Goal: Task Accomplishment & Management: Use online tool/utility

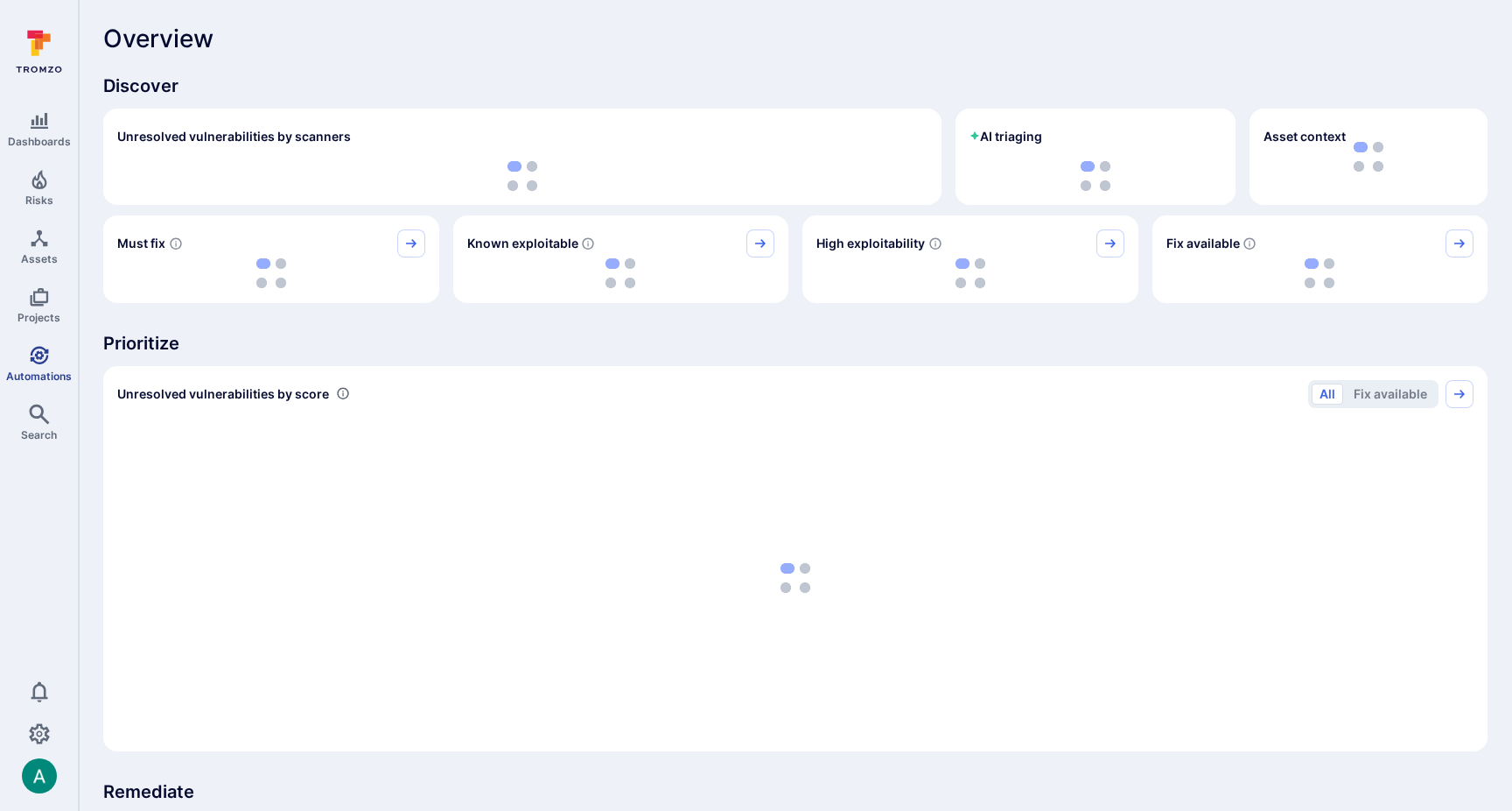
click at [42, 345] on icon "Automations" at bounding box center [40, 356] width 21 height 21
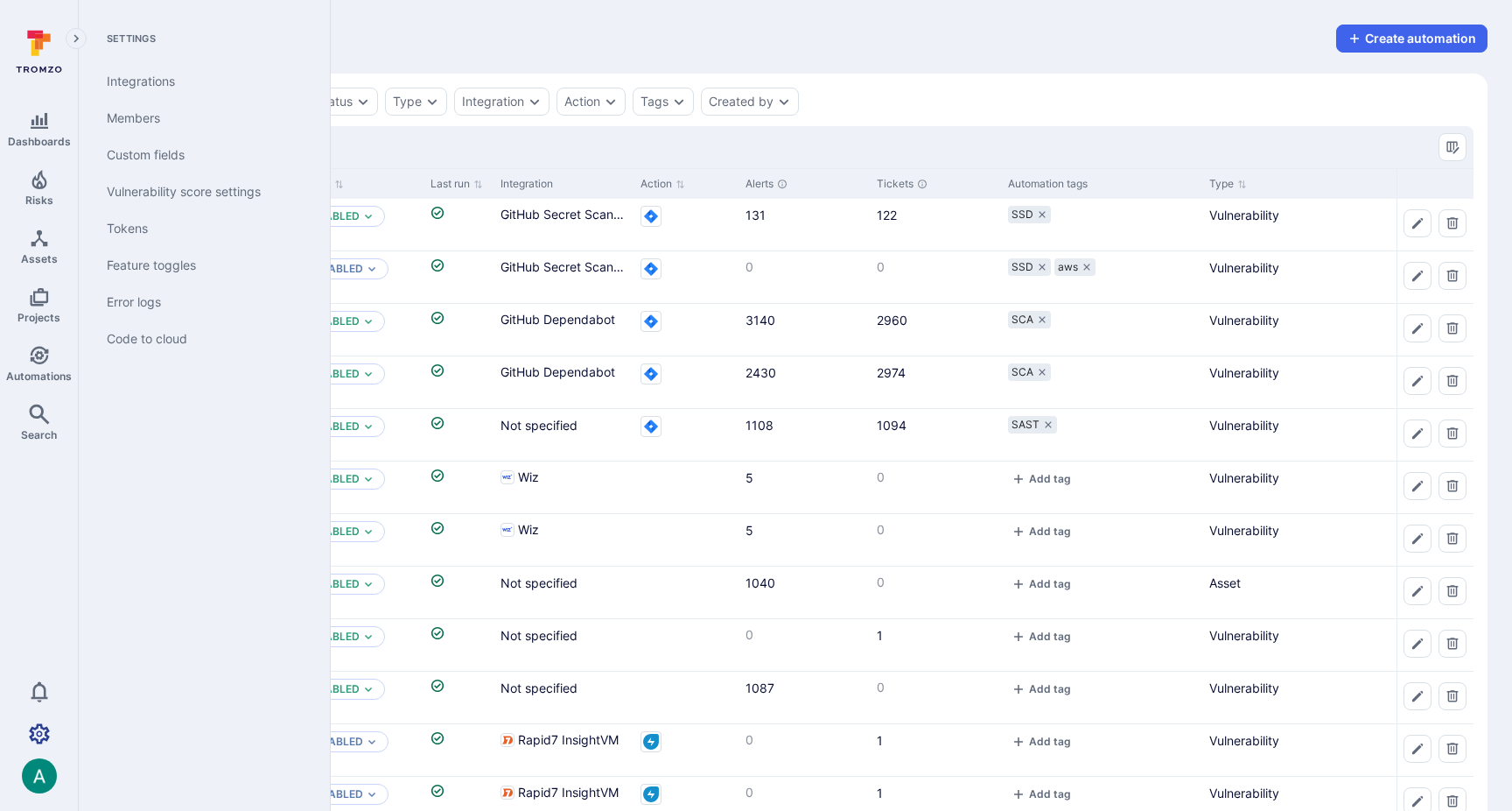
click at [47, 736] on icon "Settings" at bounding box center [40, 733] width 21 height 20
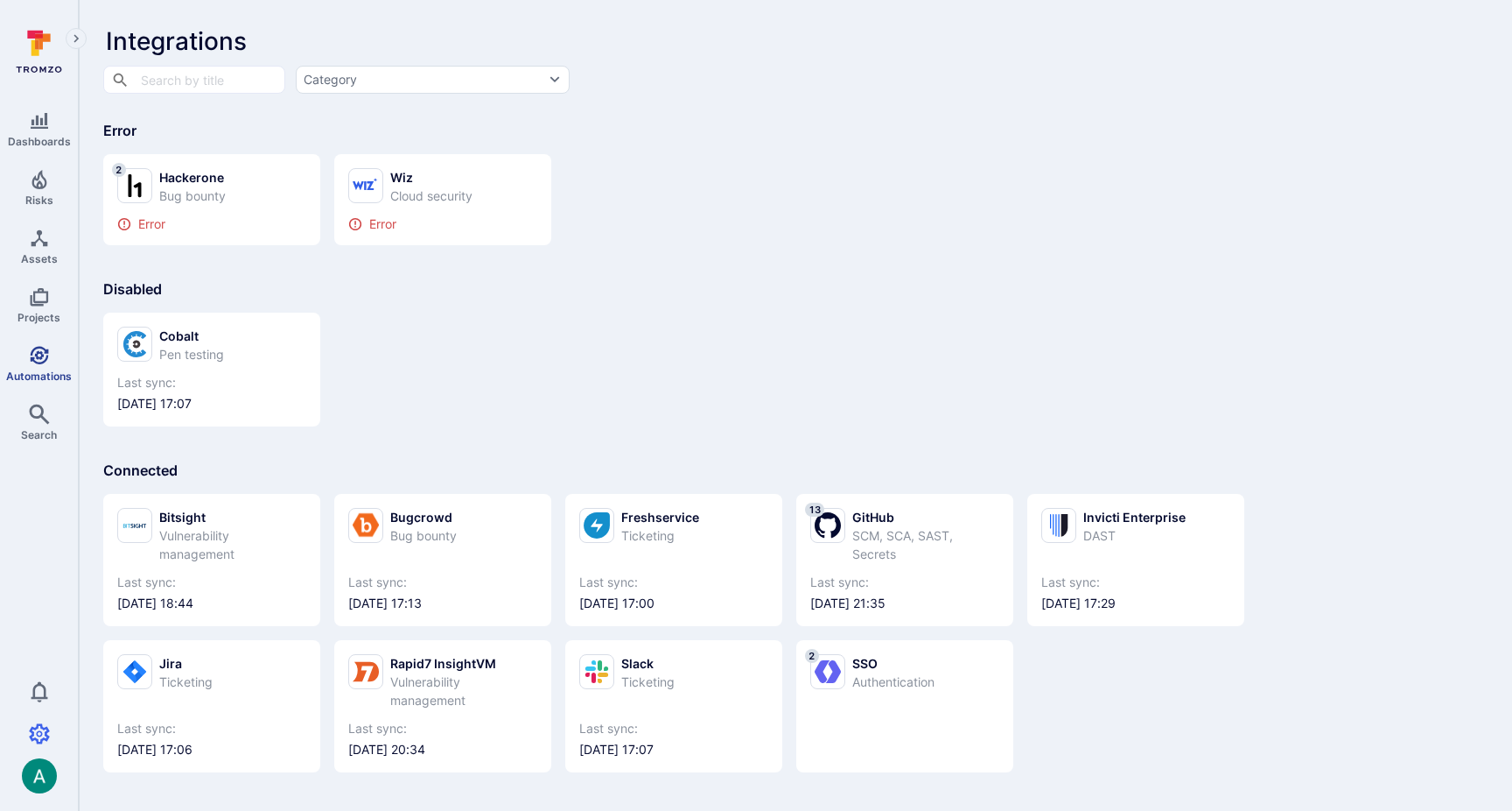
click at [35, 358] on icon "Automations" at bounding box center [40, 356] width 21 height 21
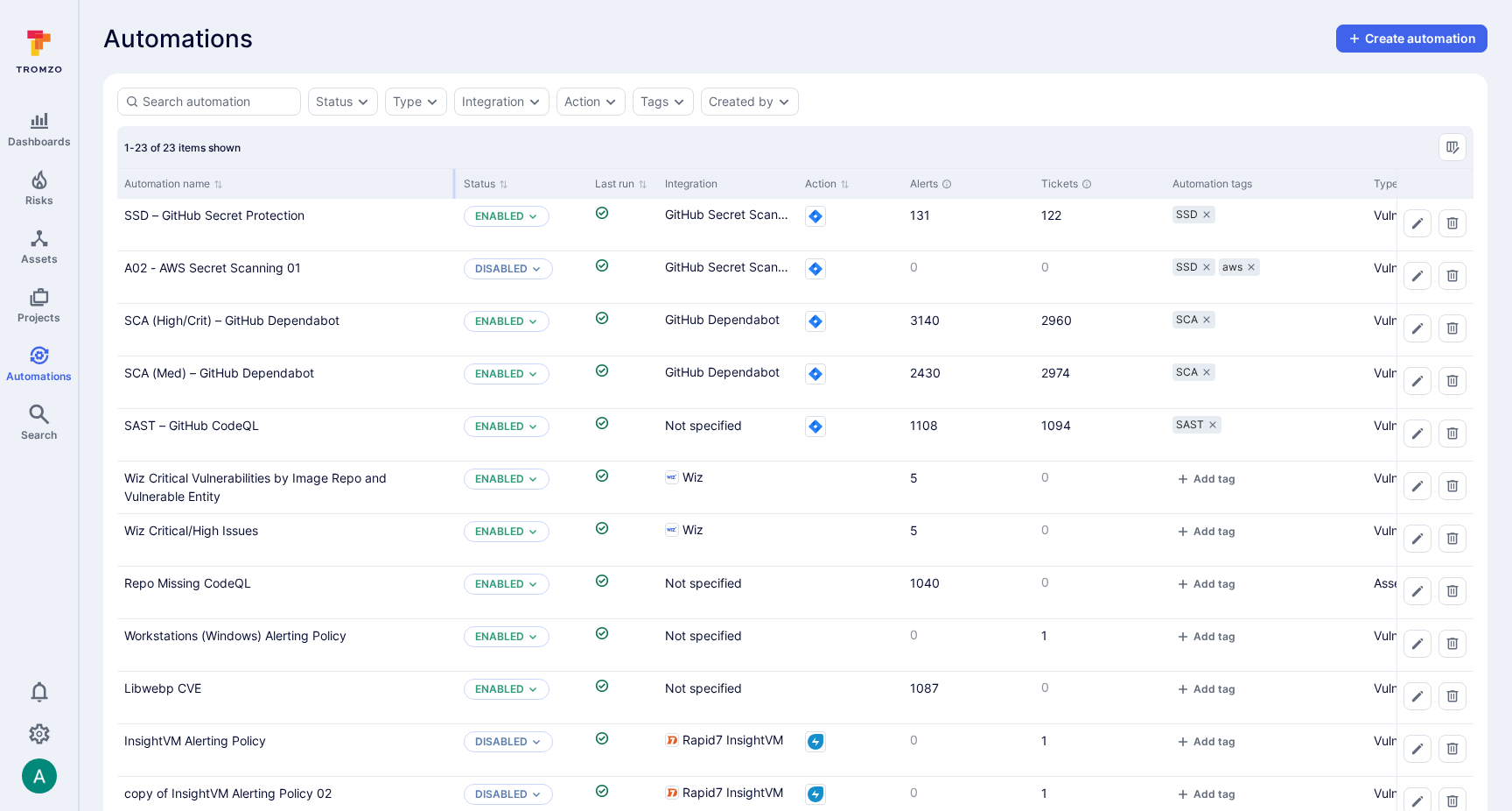
drag, startPoint x: 290, startPoint y: 179, endPoint x: 454, endPoint y: 174, distance: 164.1
click at [454, 174] on div at bounding box center [454, 184] width 3 height 30
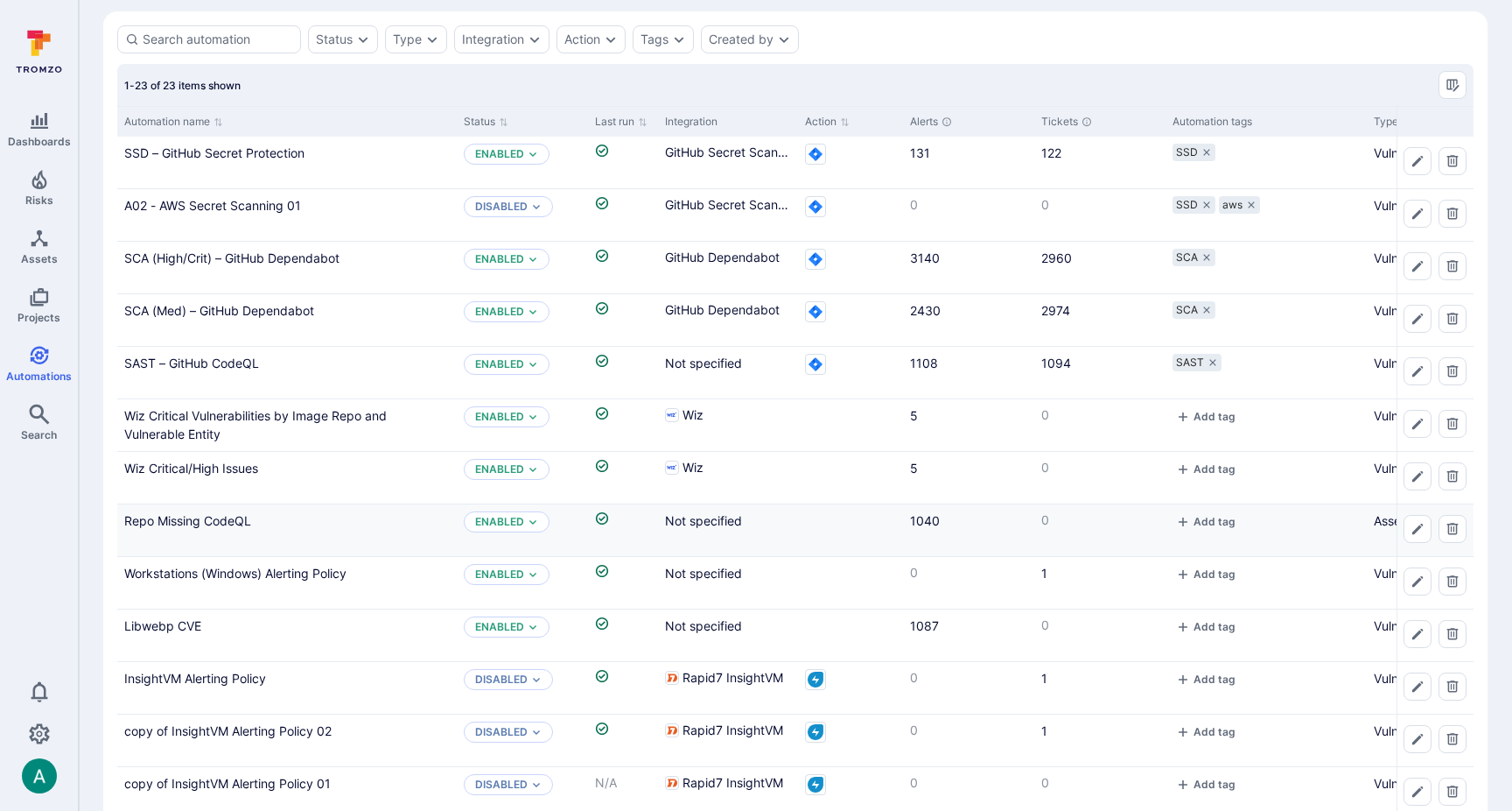
scroll to position [64, 0]
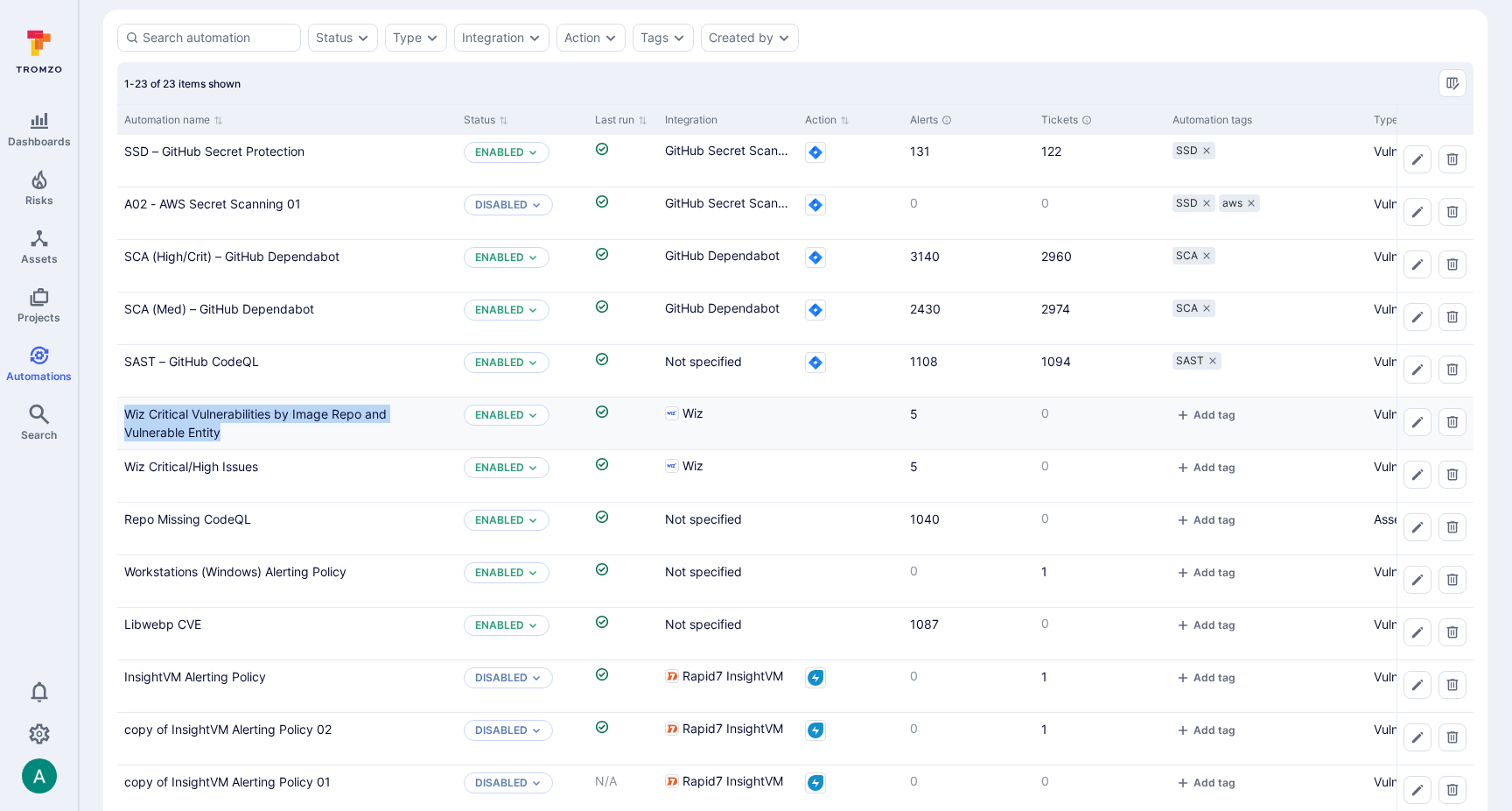
drag, startPoint x: 299, startPoint y: 436, endPoint x: 296, endPoint y: 426, distance: 10.4
click at [299, 435] on div "Wiz Critical Vulnerabilities by Image Repo and Vulnerable Entity" at bounding box center [287, 423] width 326 height 37
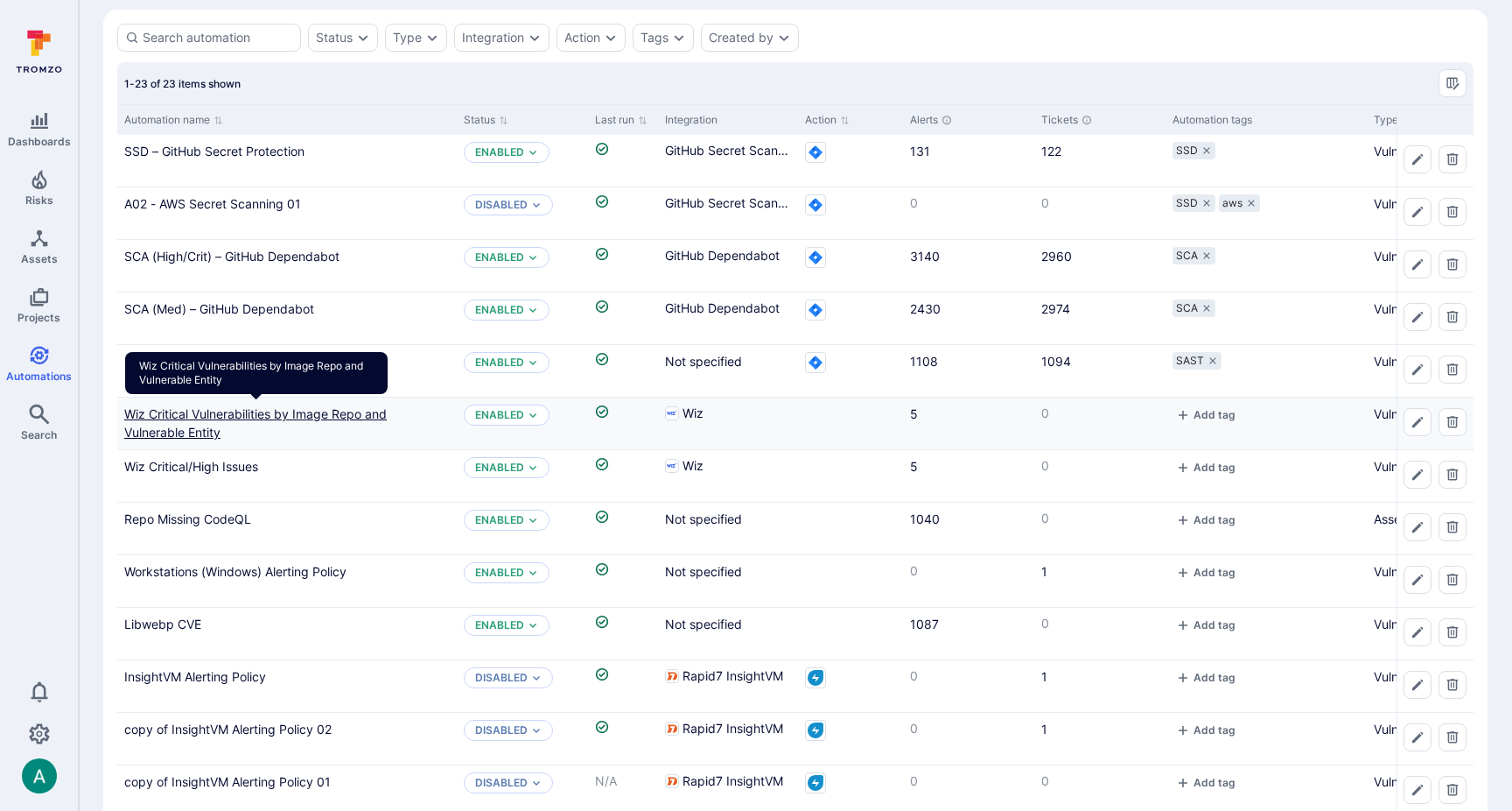
click at [291, 413] on link "Wiz Critical Vulnerabilities by Image Repo and Vulnerable Entity" at bounding box center [256, 422] width 263 height 33
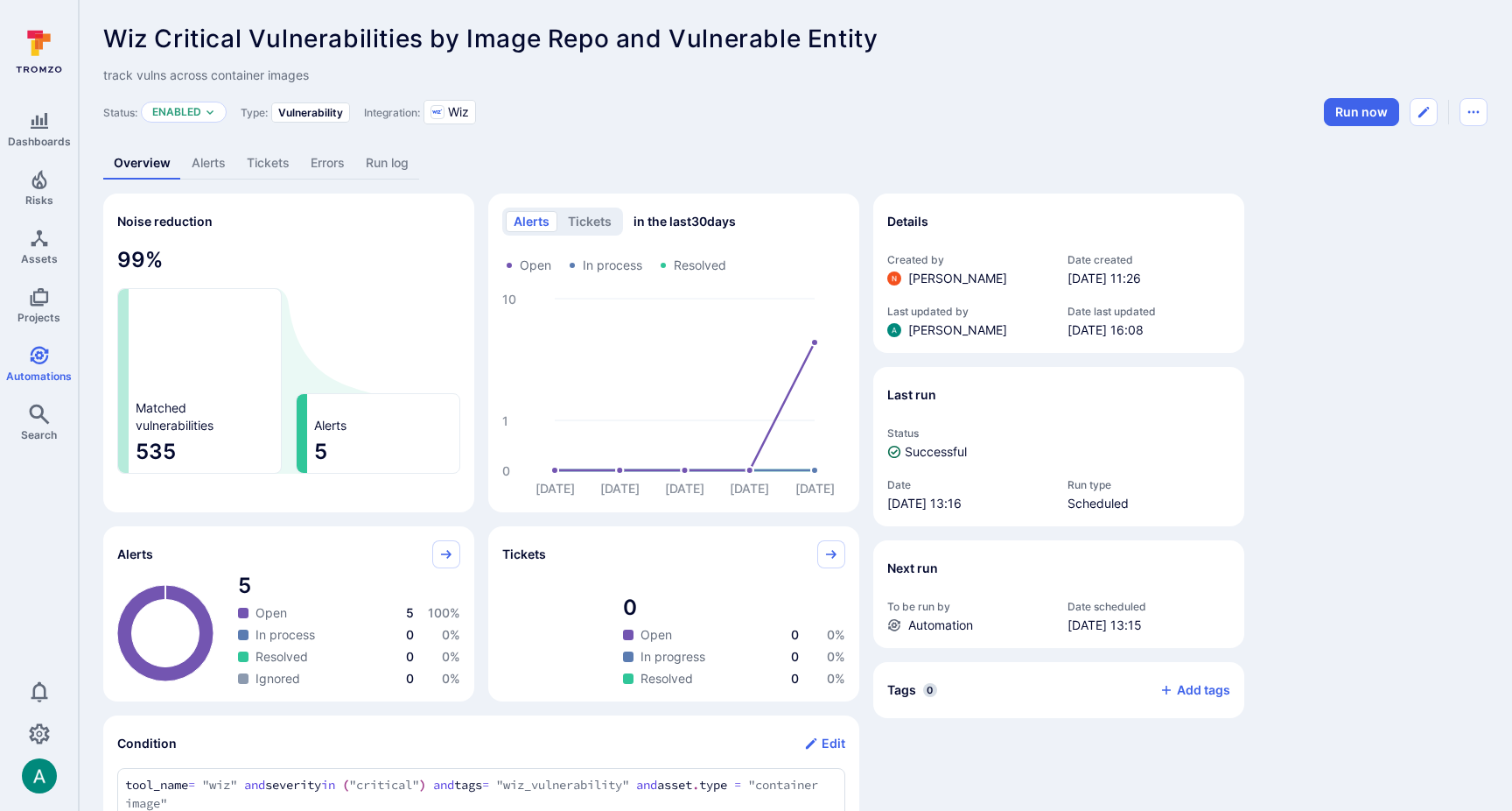
click at [243, 74] on span "track vulns across container images" at bounding box center [795, 75] width 1384 height 17
copy span "track vulns across container images"
click at [1331, 56] on header "Wiz Critical Vulnerabilities by Image Repo and Vulnerable Entity ... Show more …" at bounding box center [795, 74] width 1384 height 101
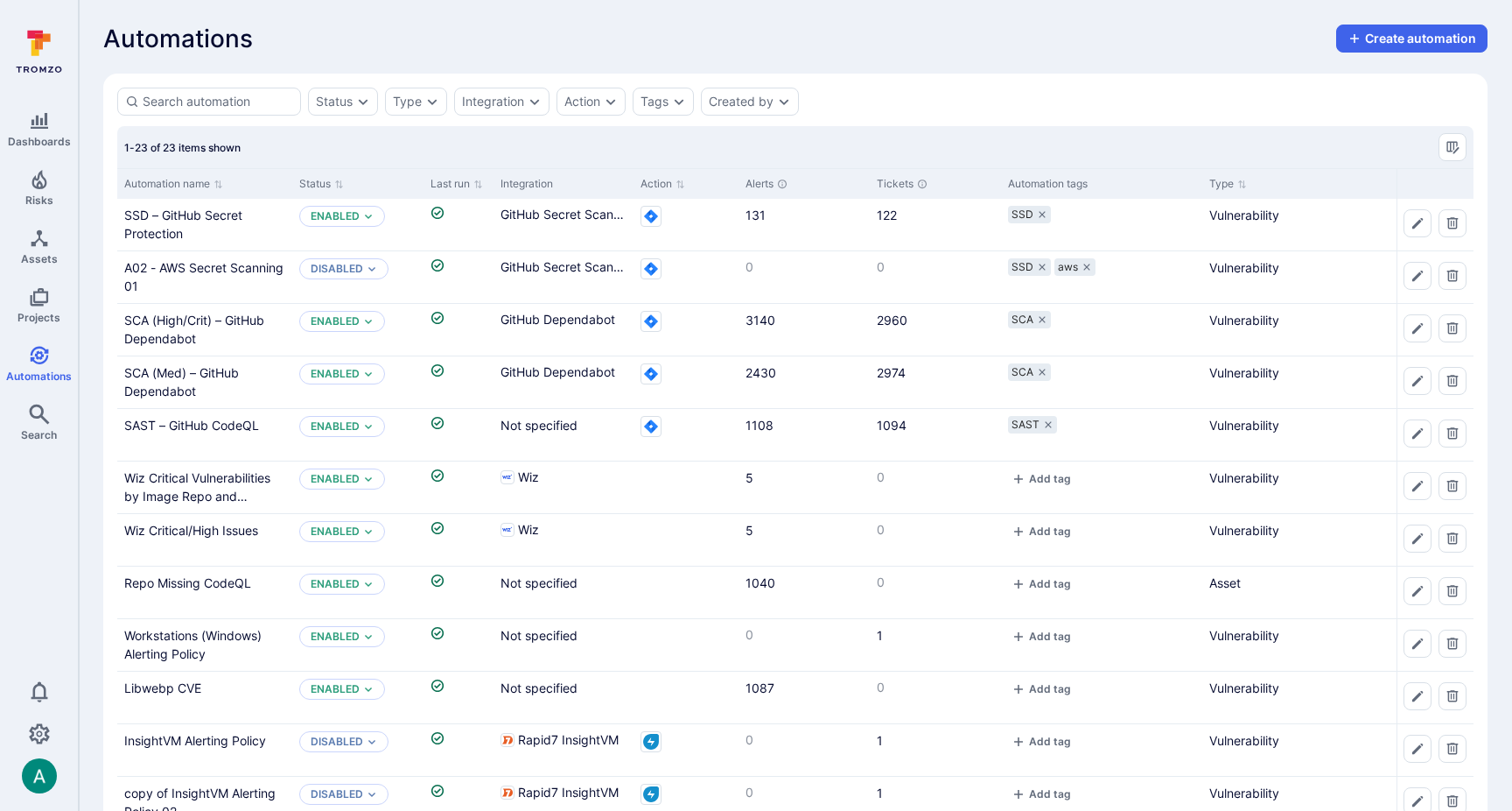
scroll to position [64, 0]
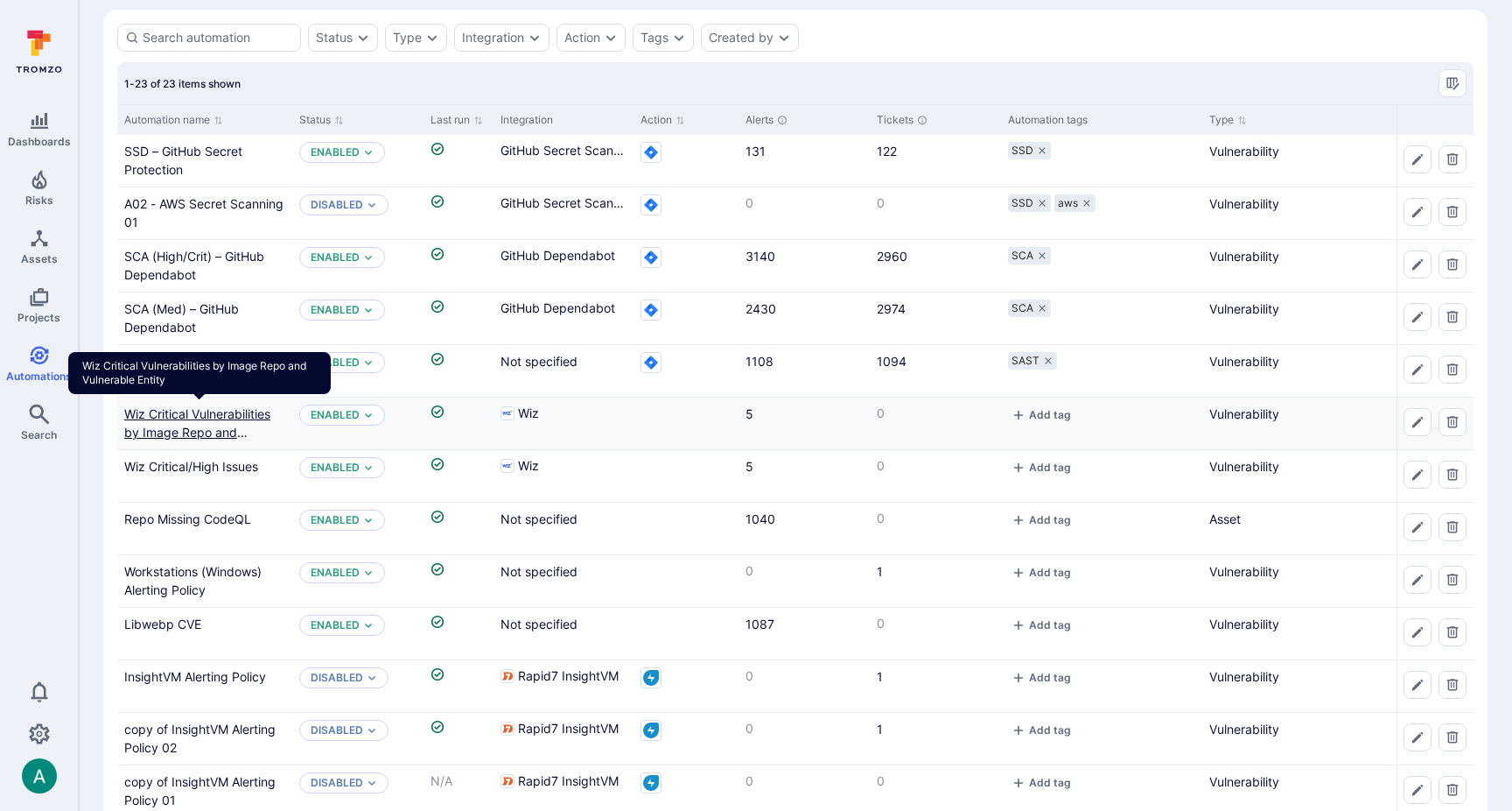
click at [220, 412] on link "Wiz Critical Vulnerabilities by Image Repo and Vulnerable Entity" at bounding box center [197, 431] width 146 height 51
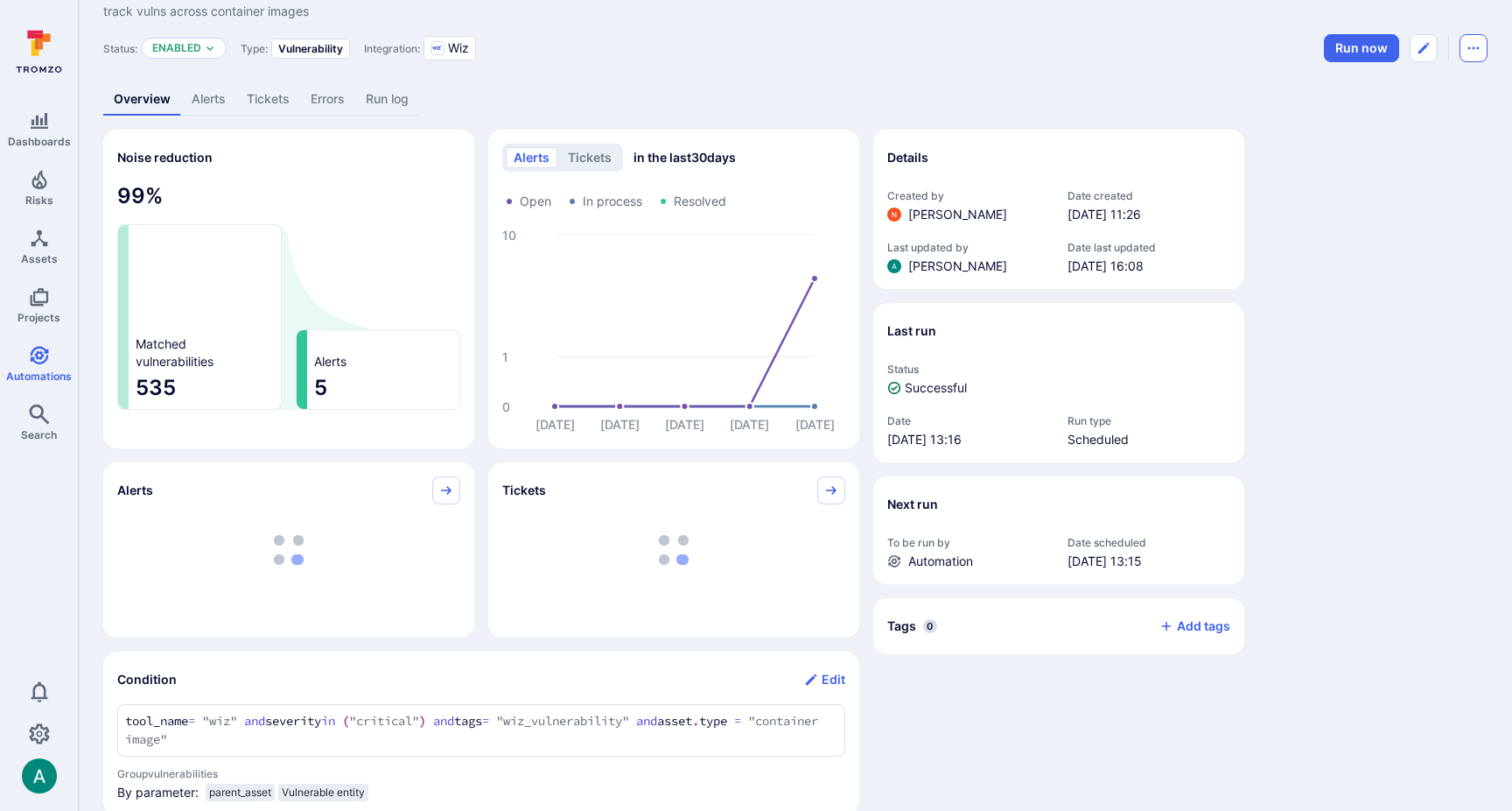
click at [1483, 46] on button "Automation menu" at bounding box center [1473, 47] width 28 height 28
click at [1417, 78] on li "Duplicate" at bounding box center [1400, 87] width 159 height 28
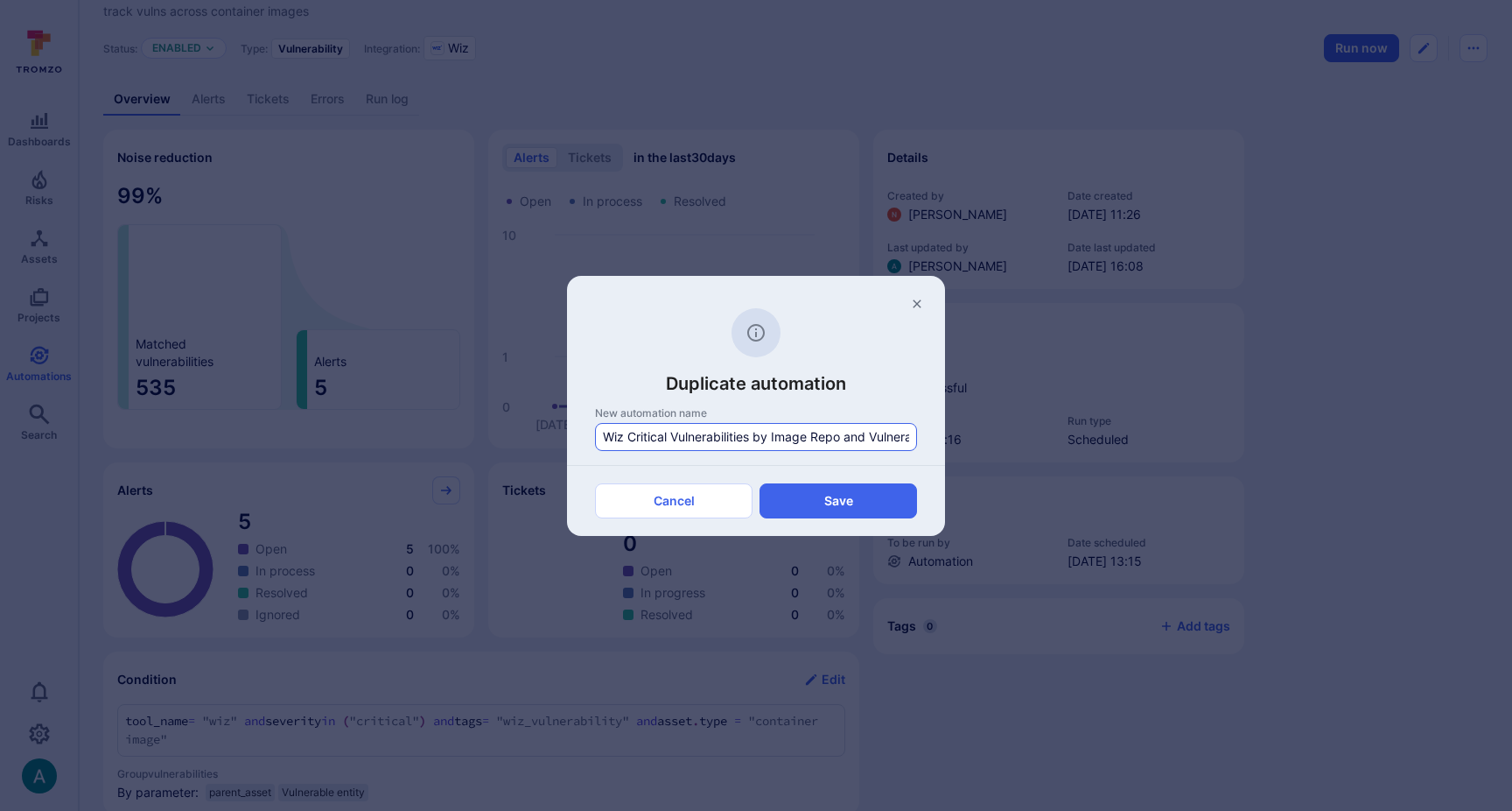
click at [604, 431] on input "Wiz Critical Vulnerabilities by Image Repo and Vulnerable Entity Copy" at bounding box center [756, 437] width 306 height 17
drag, startPoint x: 759, startPoint y: 436, endPoint x: 667, endPoint y: 431, distance: 92.1
click at [657, 431] on input "Alerts for SLA tracking Wiz Critical Vulnerabilities by Image Repo and Vulnerab…" at bounding box center [756, 437] width 306 height 17
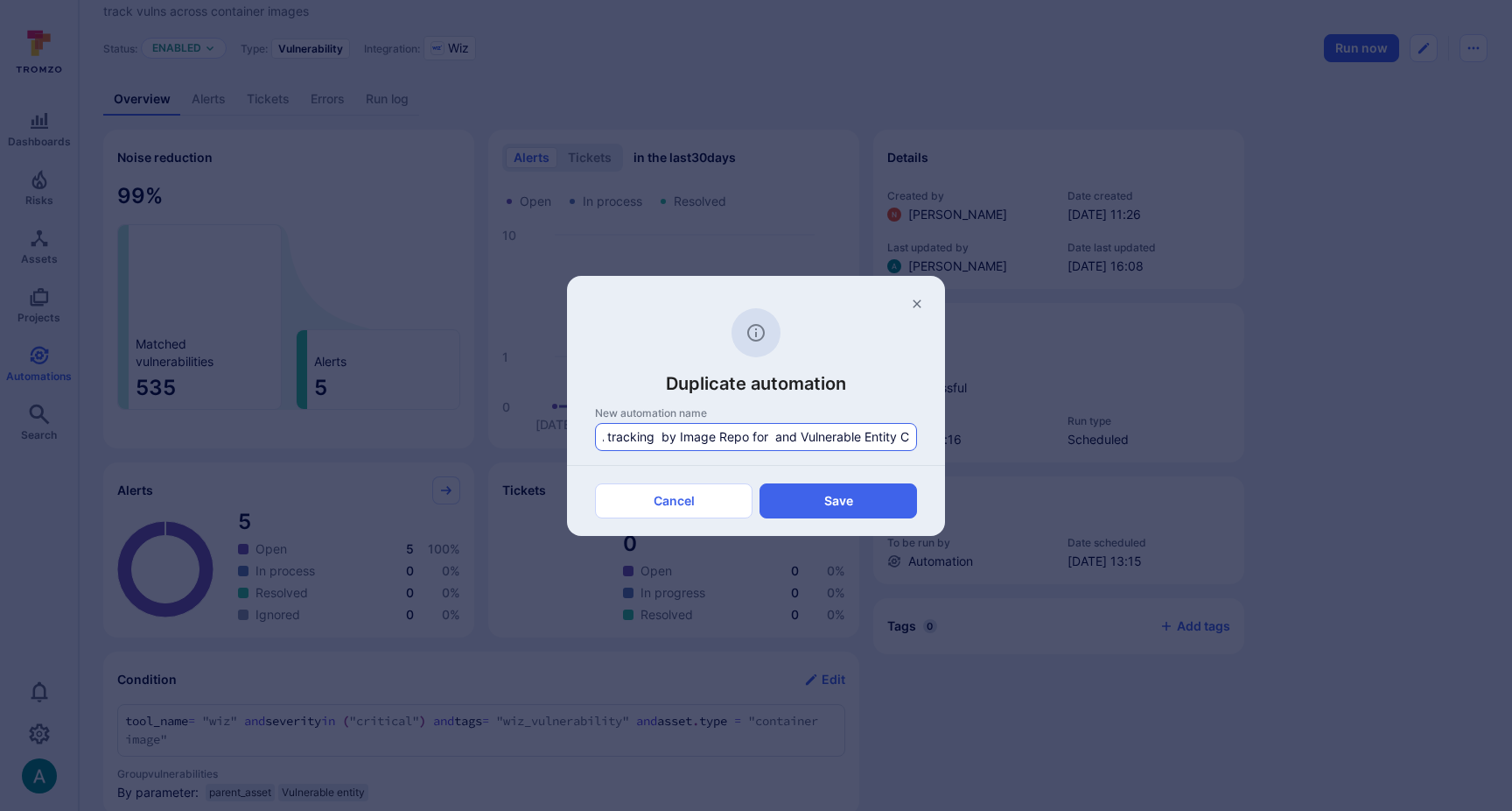
paste input "Wiz"
click at [739, 437] on input "Alerts for SLA tracking by Image Repo for Wiz" at bounding box center [756, 437] width 306 height 17
type input "Alerts for SLA tracking by Image Repo for Wiz"
click at [817, 506] on button "Save" at bounding box center [838, 501] width 157 height 35
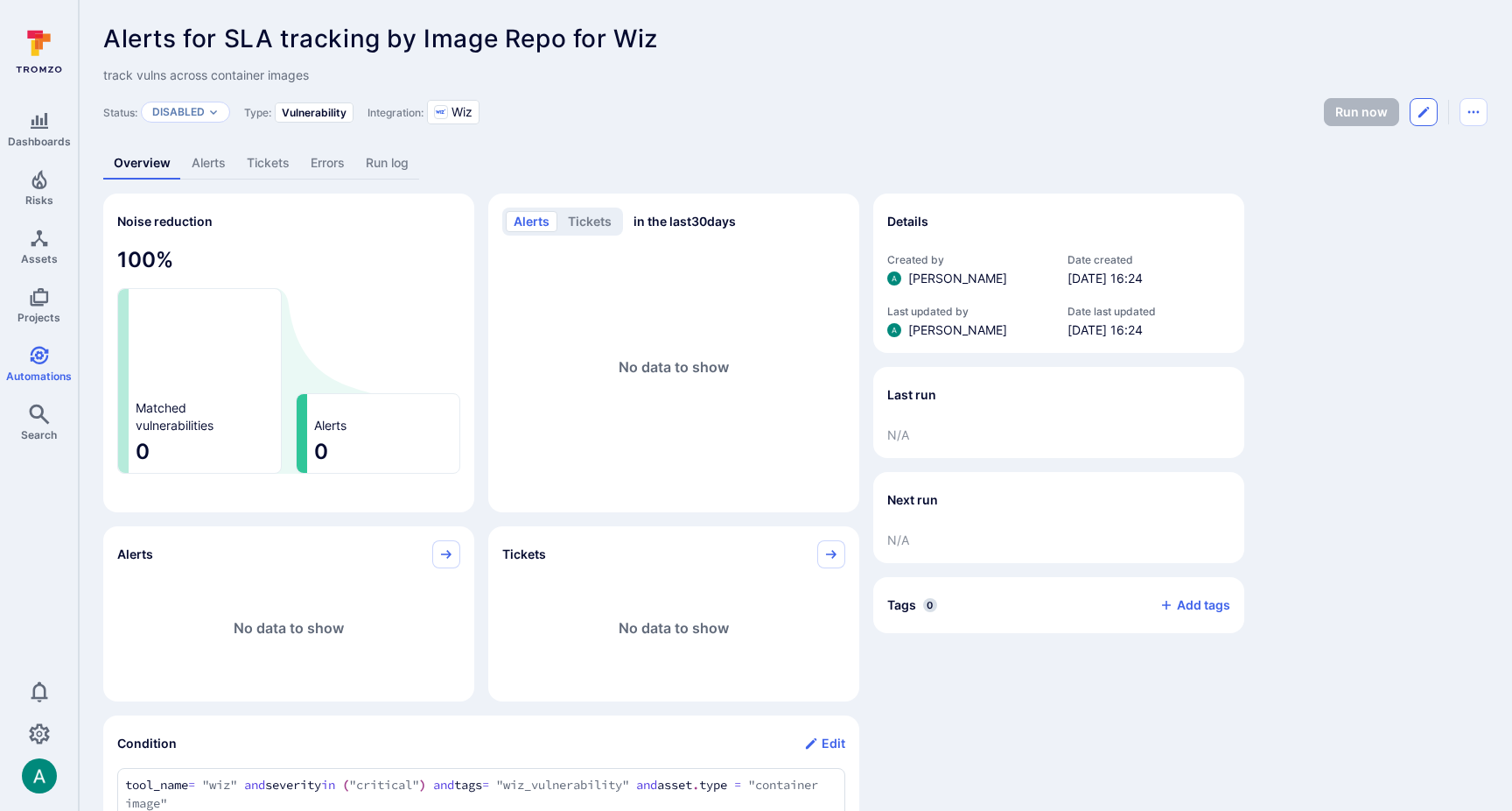
click at [1424, 108] on icon "Edit automation" at bounding box center [1424, 112] width 14 height 14
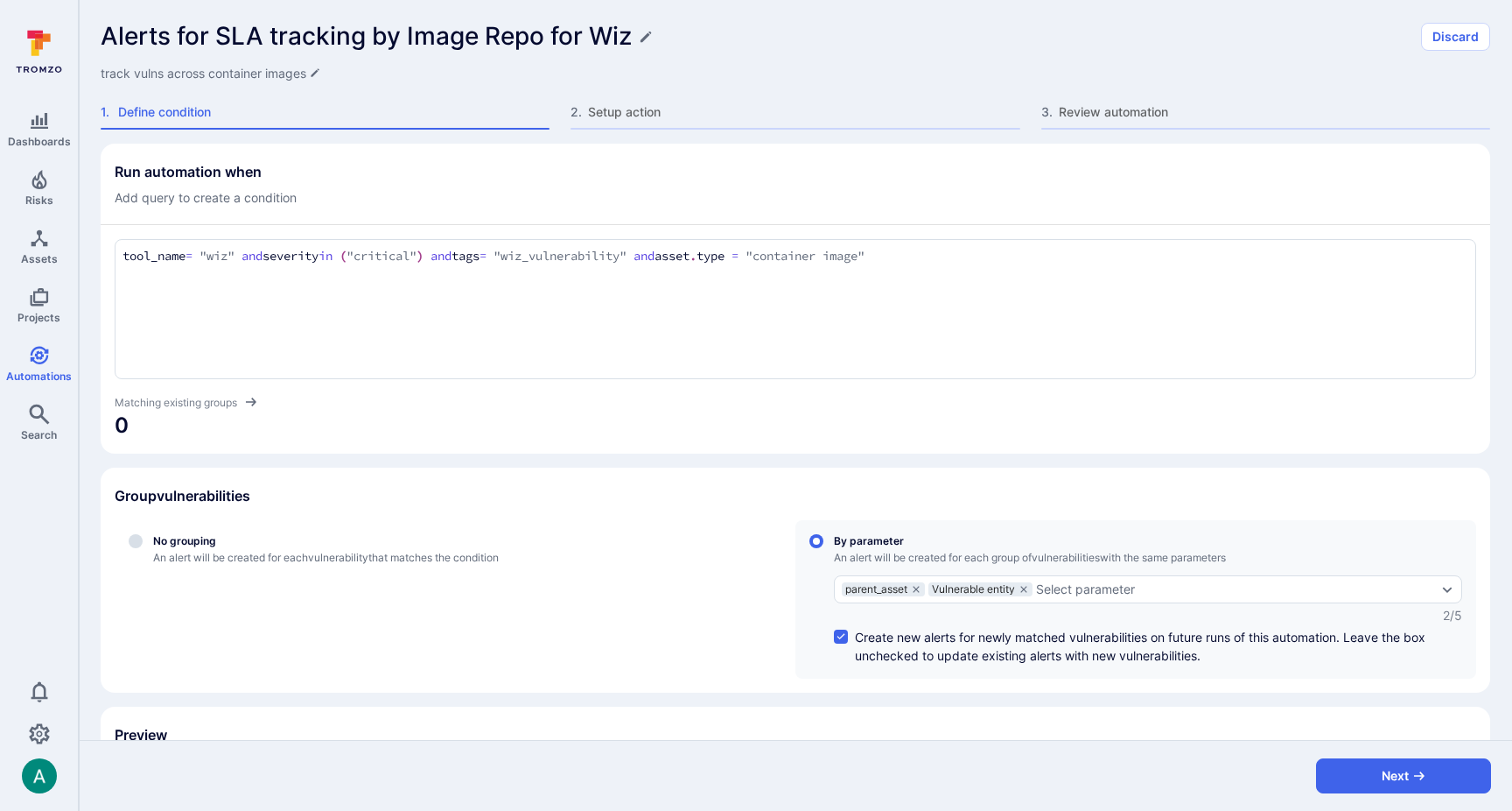
click at [314, 75] on icon "Edit description" at bounding box center [315, 73] width 8 height 8
click at [331, 70] on textarea "track vulns across container images" at bounding box center [795, 73] width 1389 height 17
type textarea "track vulns across container images and group by CVE to track same vuln existin…"
click at [841, 637] on input "controlled" at bounding box center [841, 636] width 14 height 14
checkbox input "false"
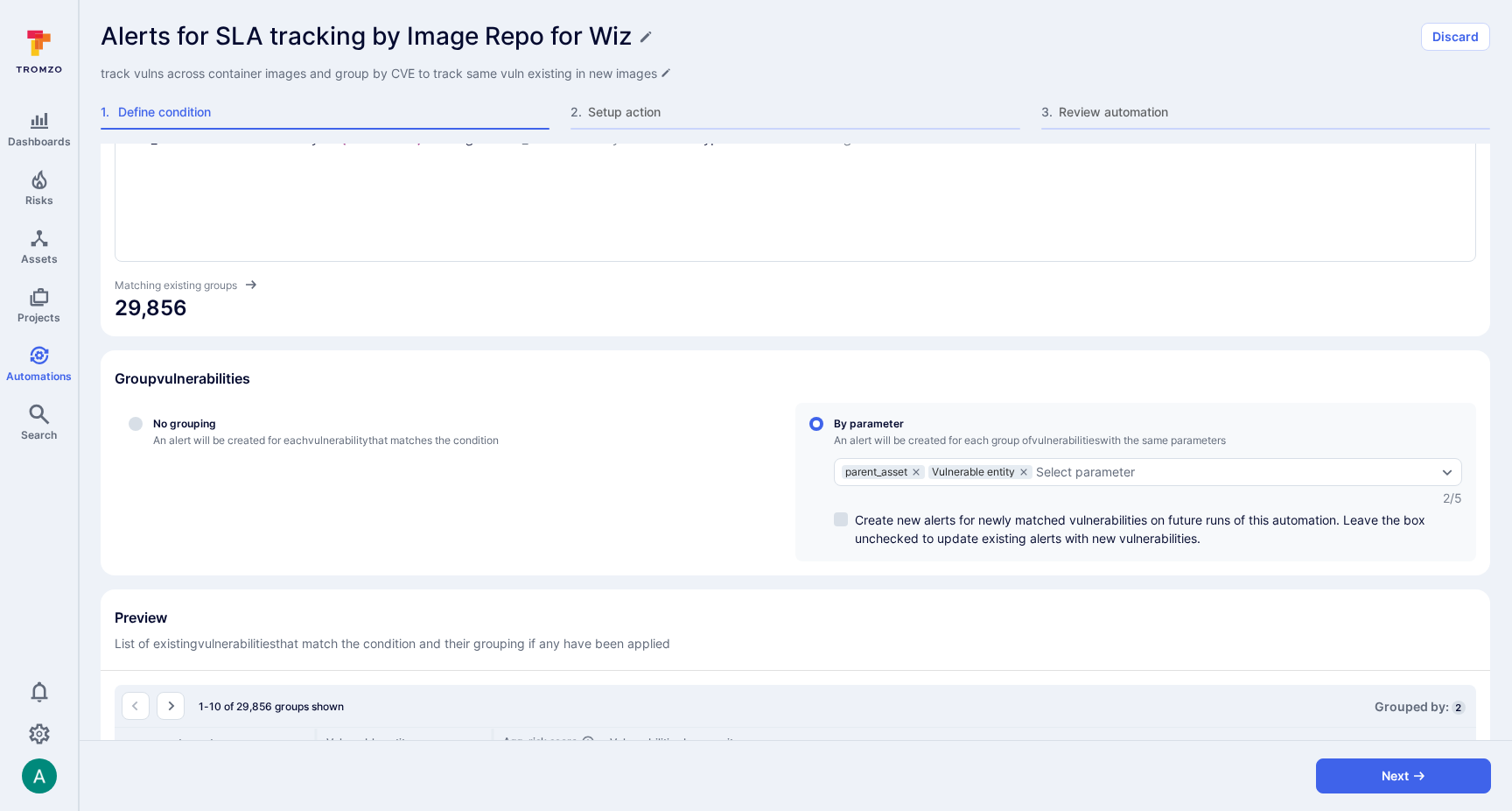
scroll to position [123, 0]
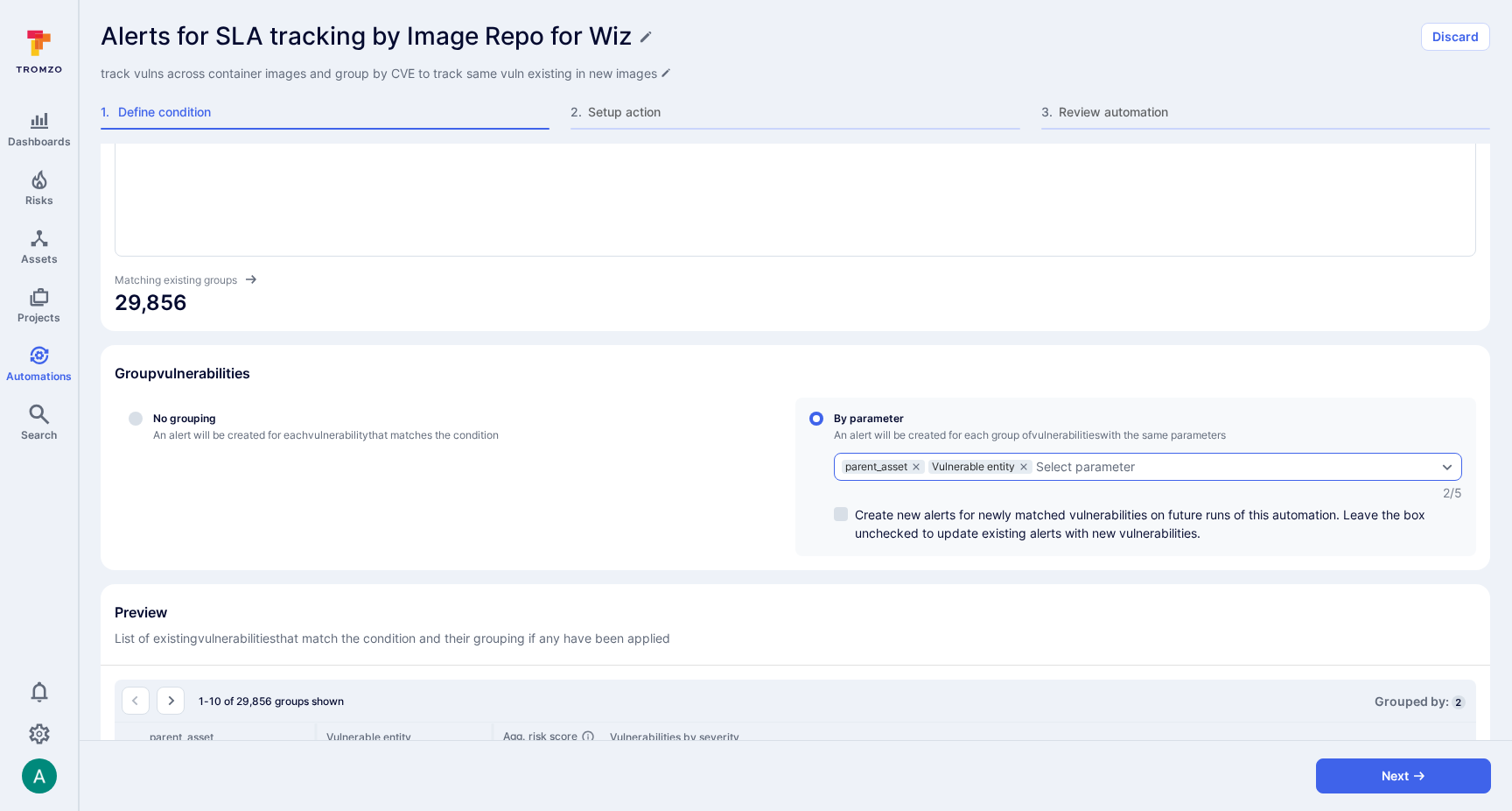
click at [1060, 464] on div "Select parameter" at bounding box center [1086, 467] width 99 height 14
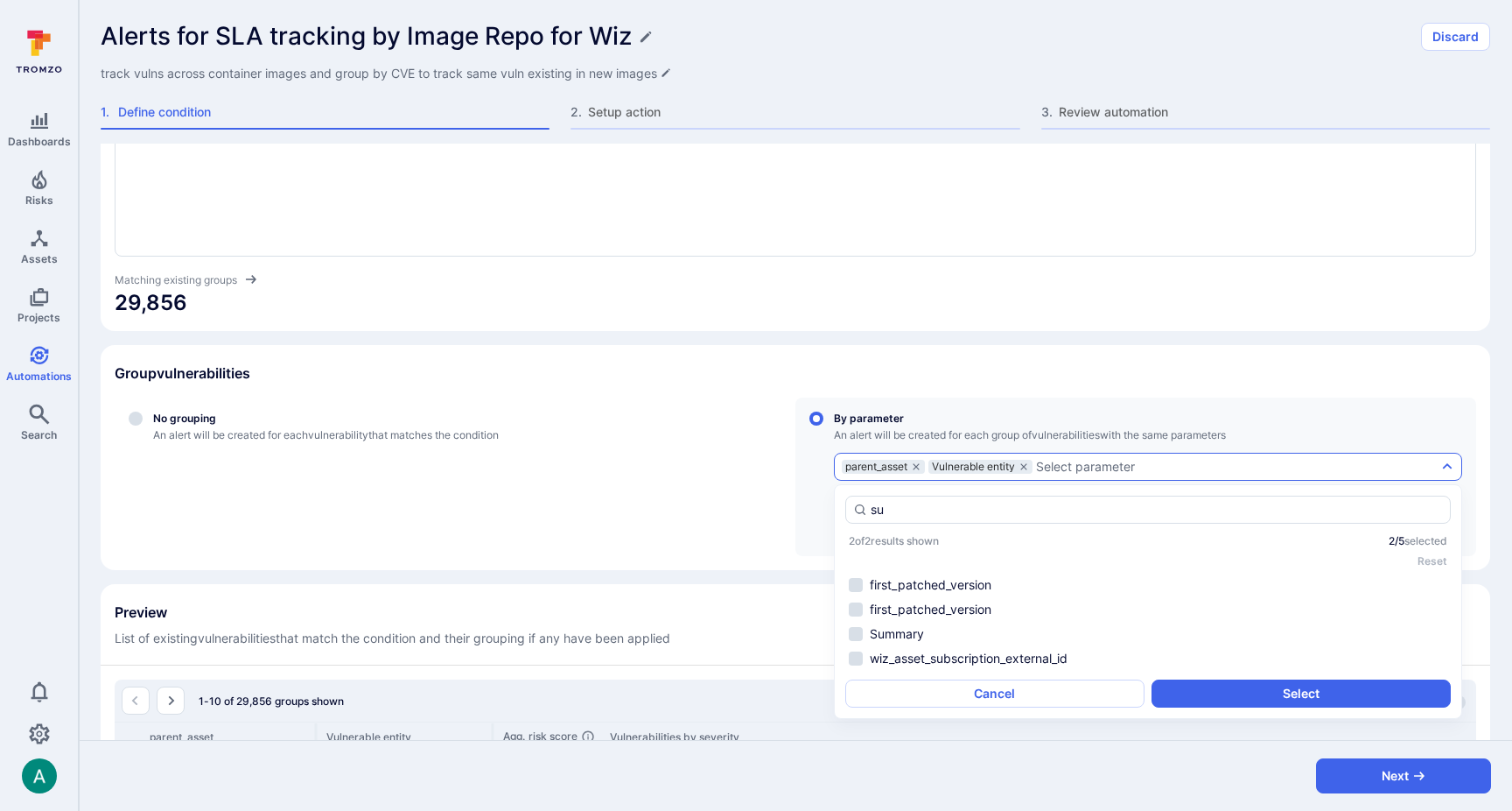
scroll to position [0, 0]
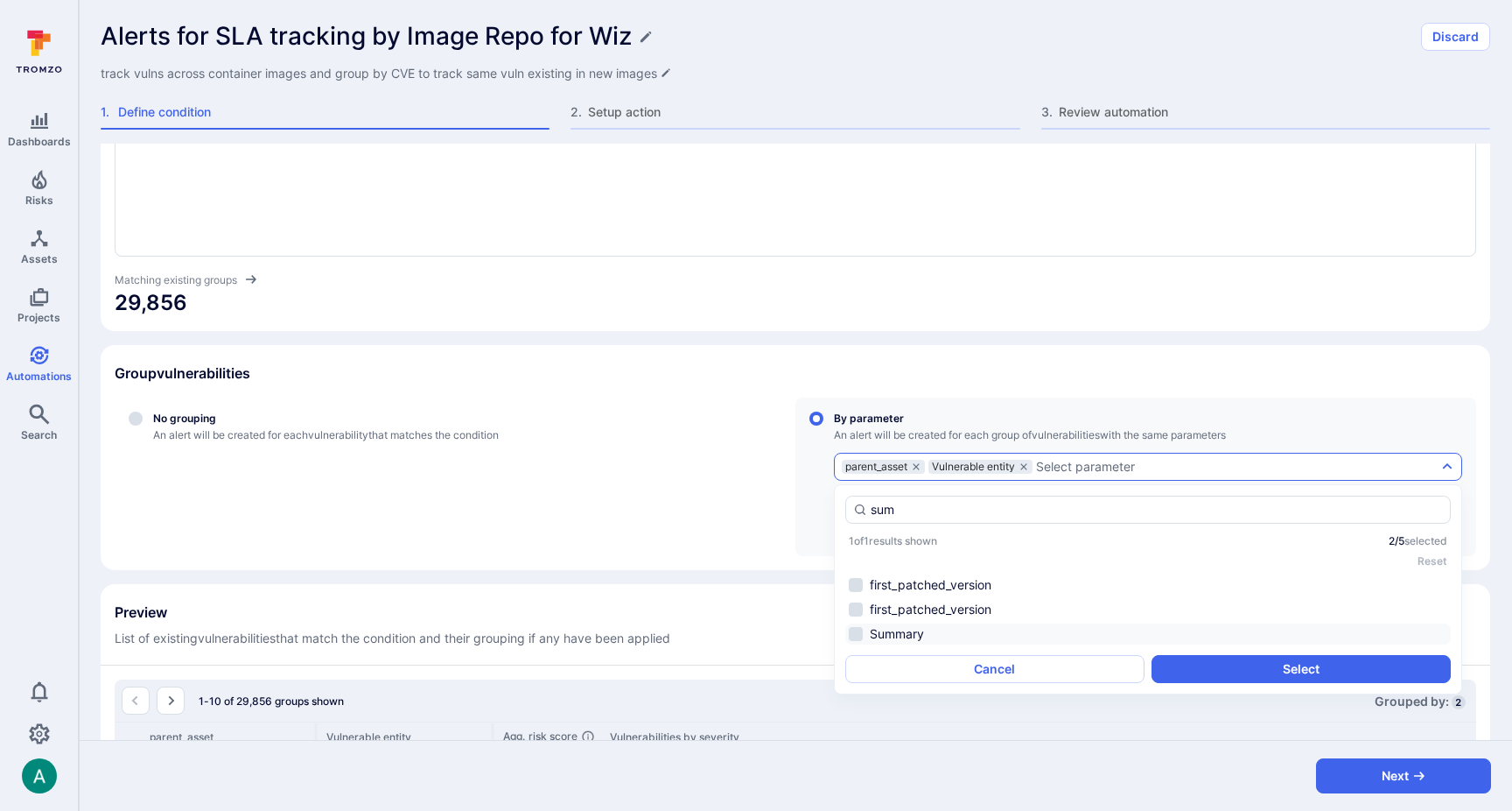
click at [890, 627] on li "Summary" at bounding box center [1148, 634] width 606 height 21
type input "sum"
click at [1288, 676] on button "Select" at bounding box center [1301, 669] width 300 height 28
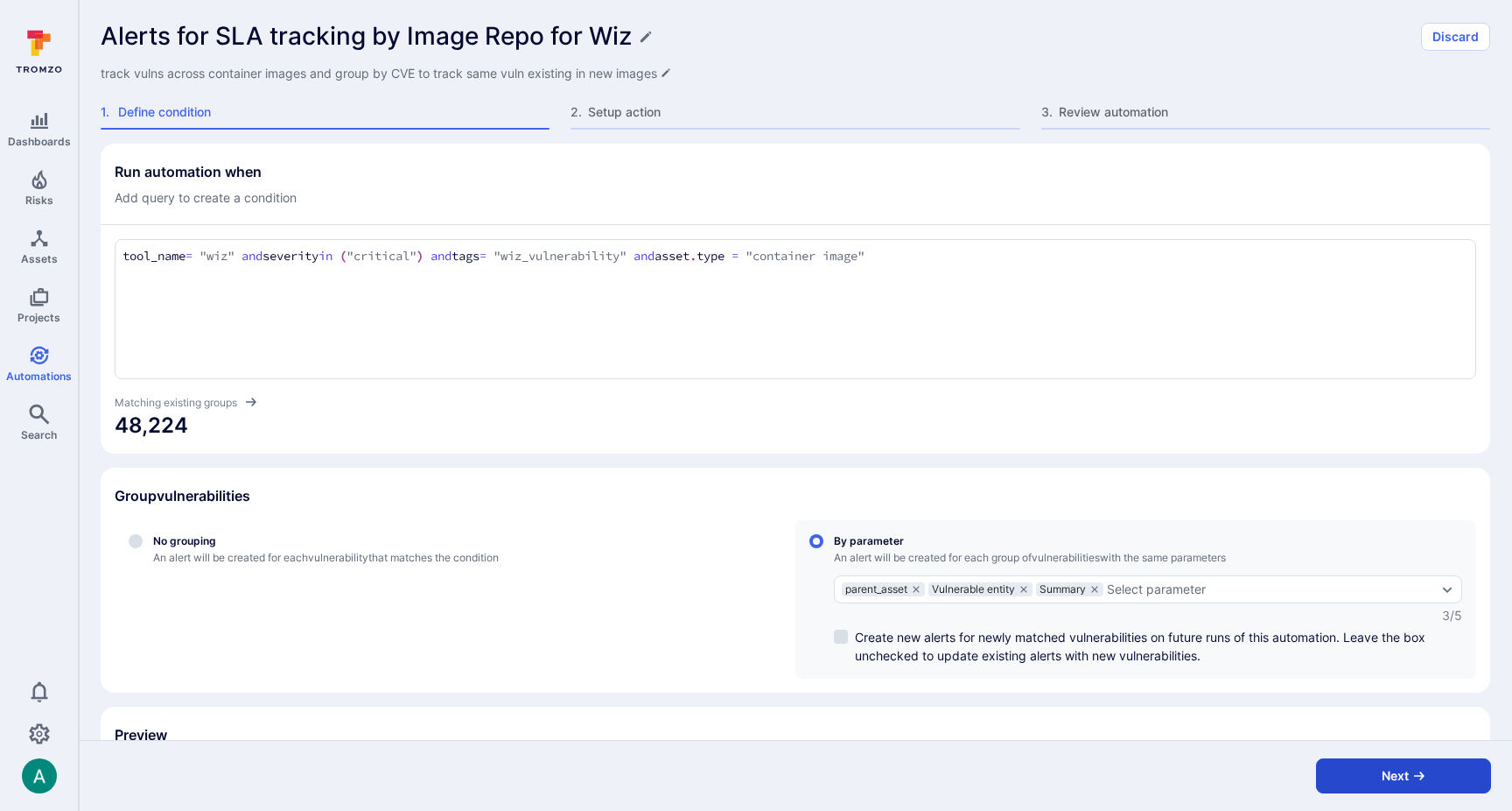
click at [1372, 780] on button "Next" at bounding box center [1403, 775] width 175 height 35
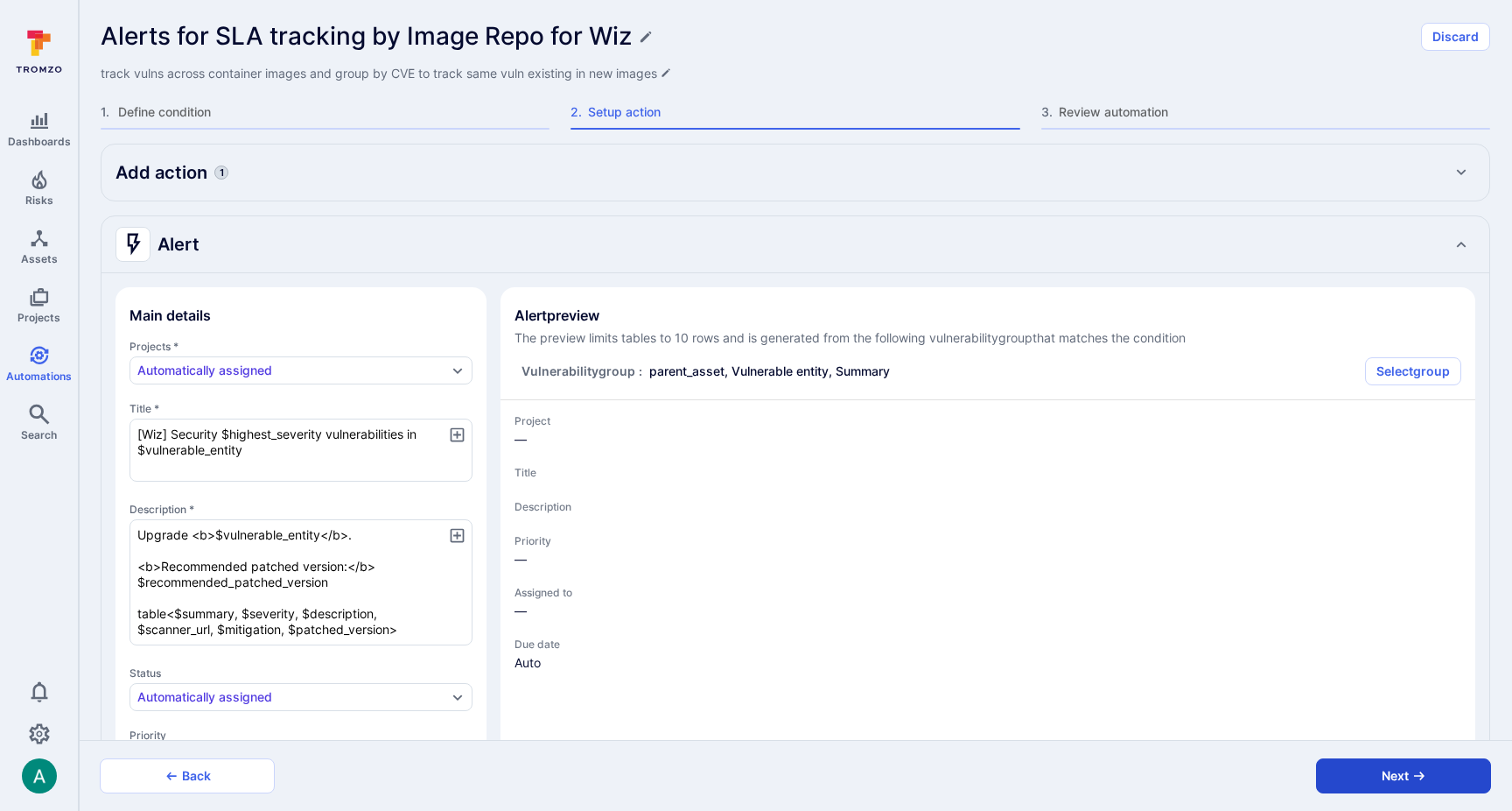
type textarea "x"
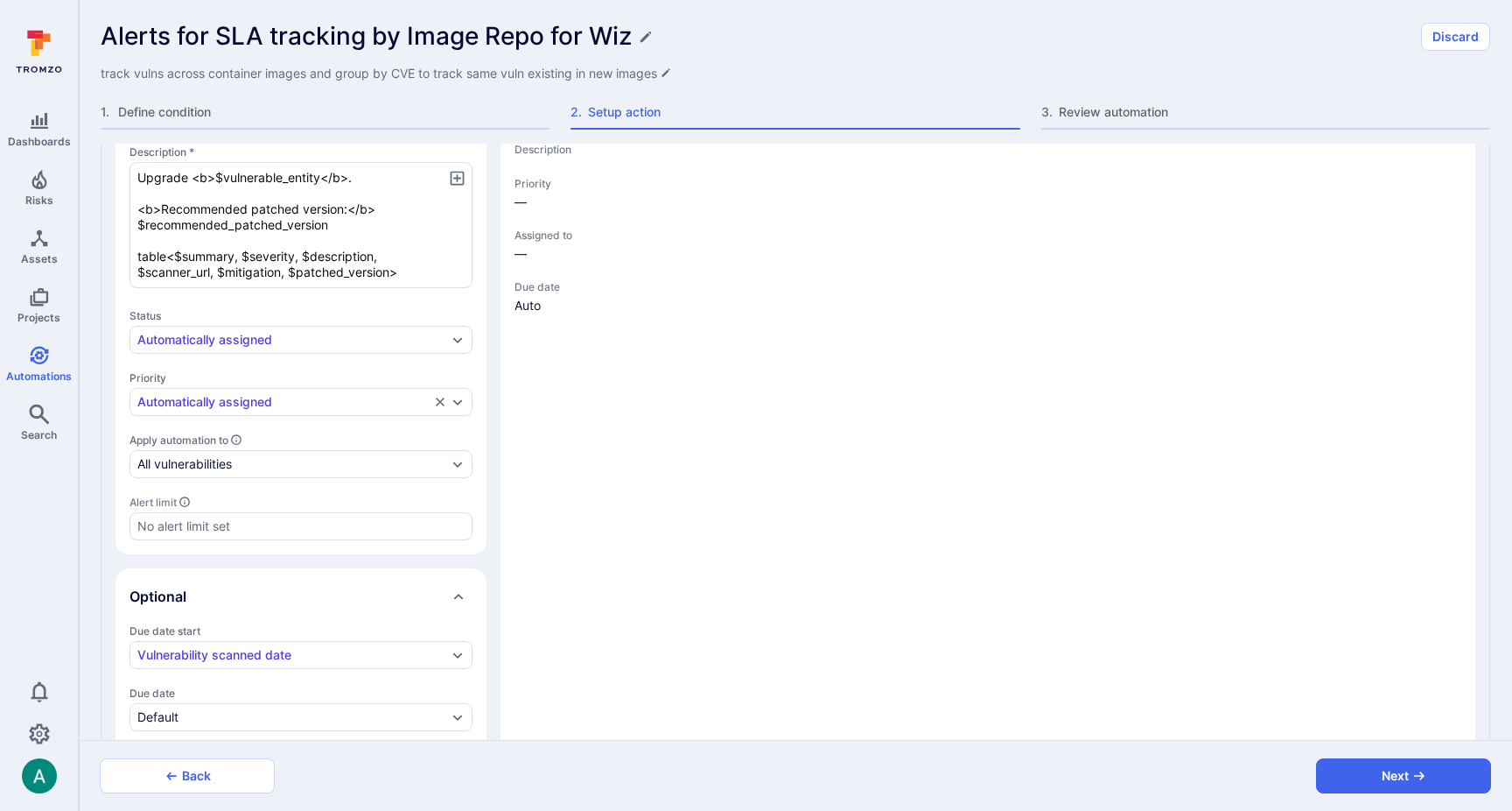
scroll to position [363, 0]
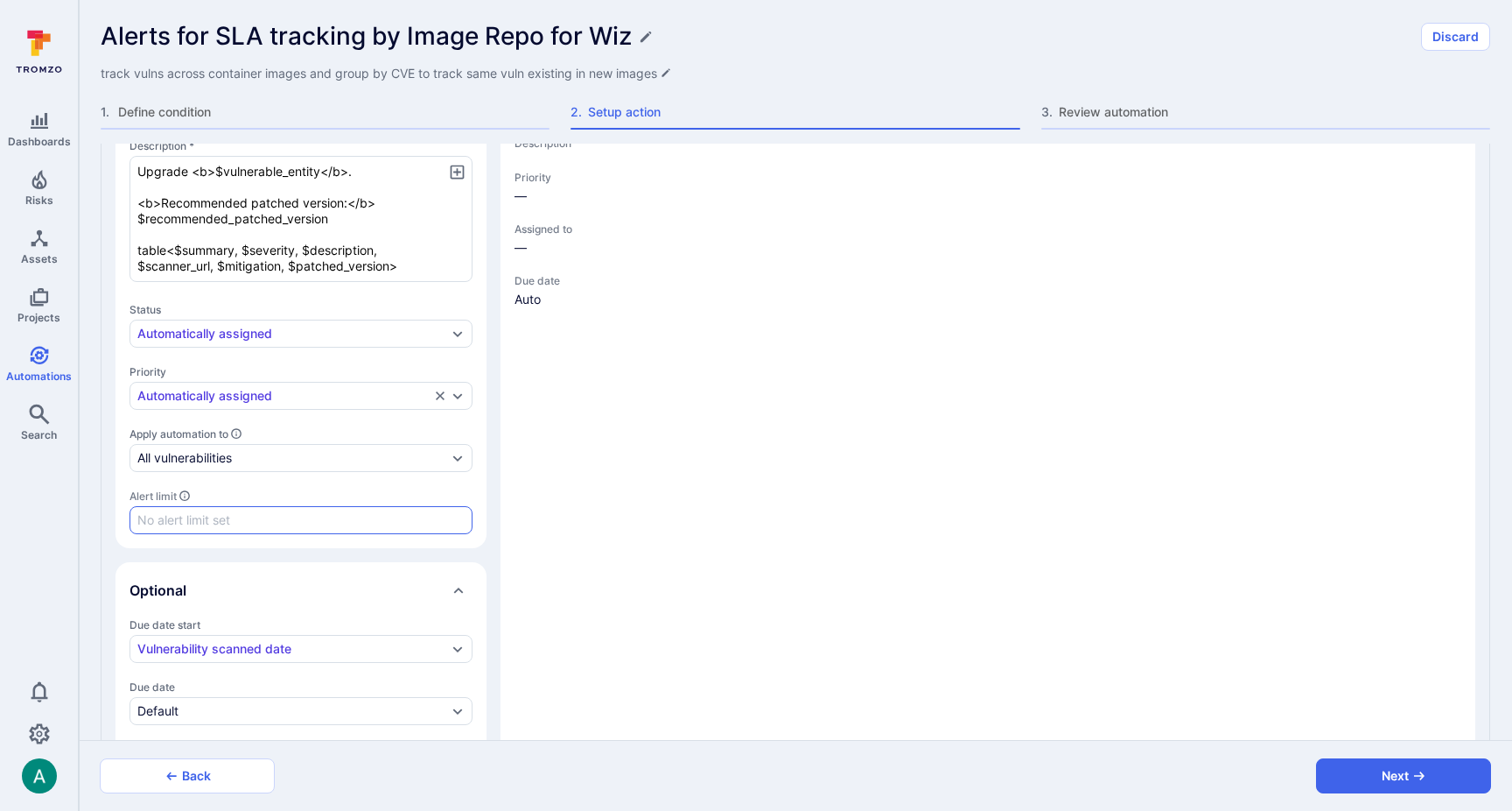
click at [197, 521] on input "Alert limit" at bounding box center [300, 520] width 328 height 17
type textarea "x"
type input "1"
type textarea "x"
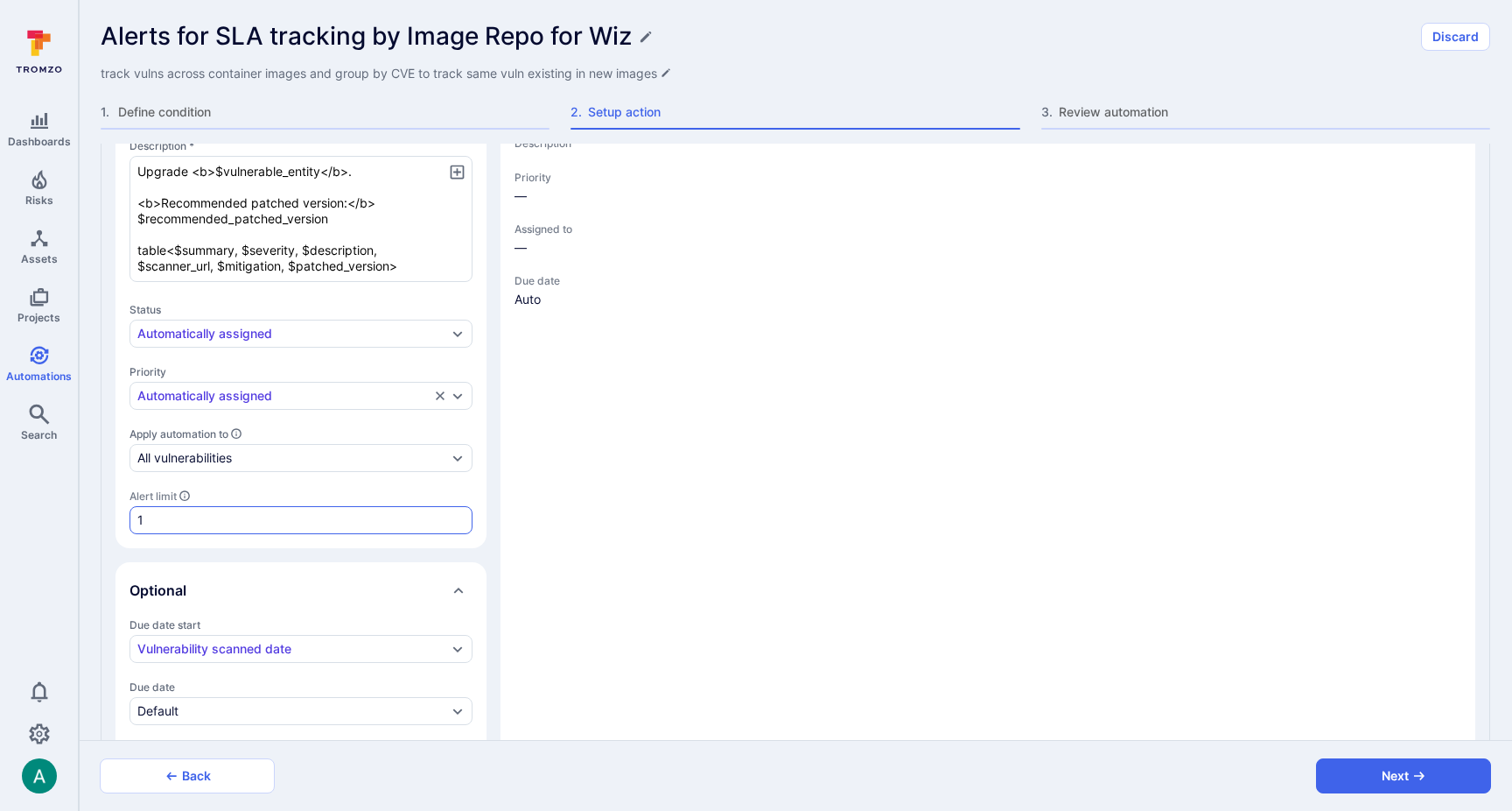
type textarea "x"
type input "10"
type textarea "x"
type input "100"
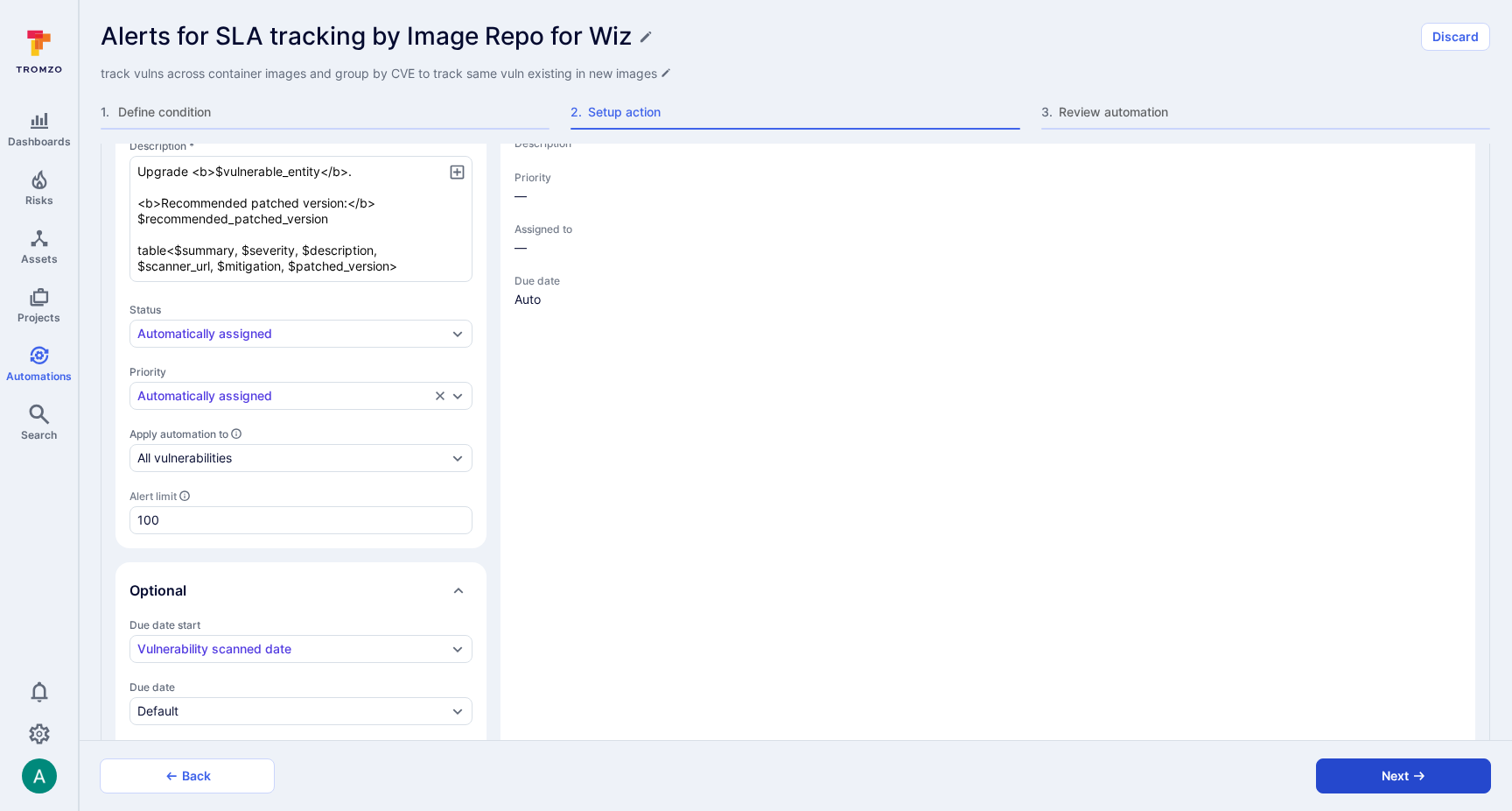
click at [1433, 784] on button "Next" at bounding box center [1403, 775] width 175 height 35
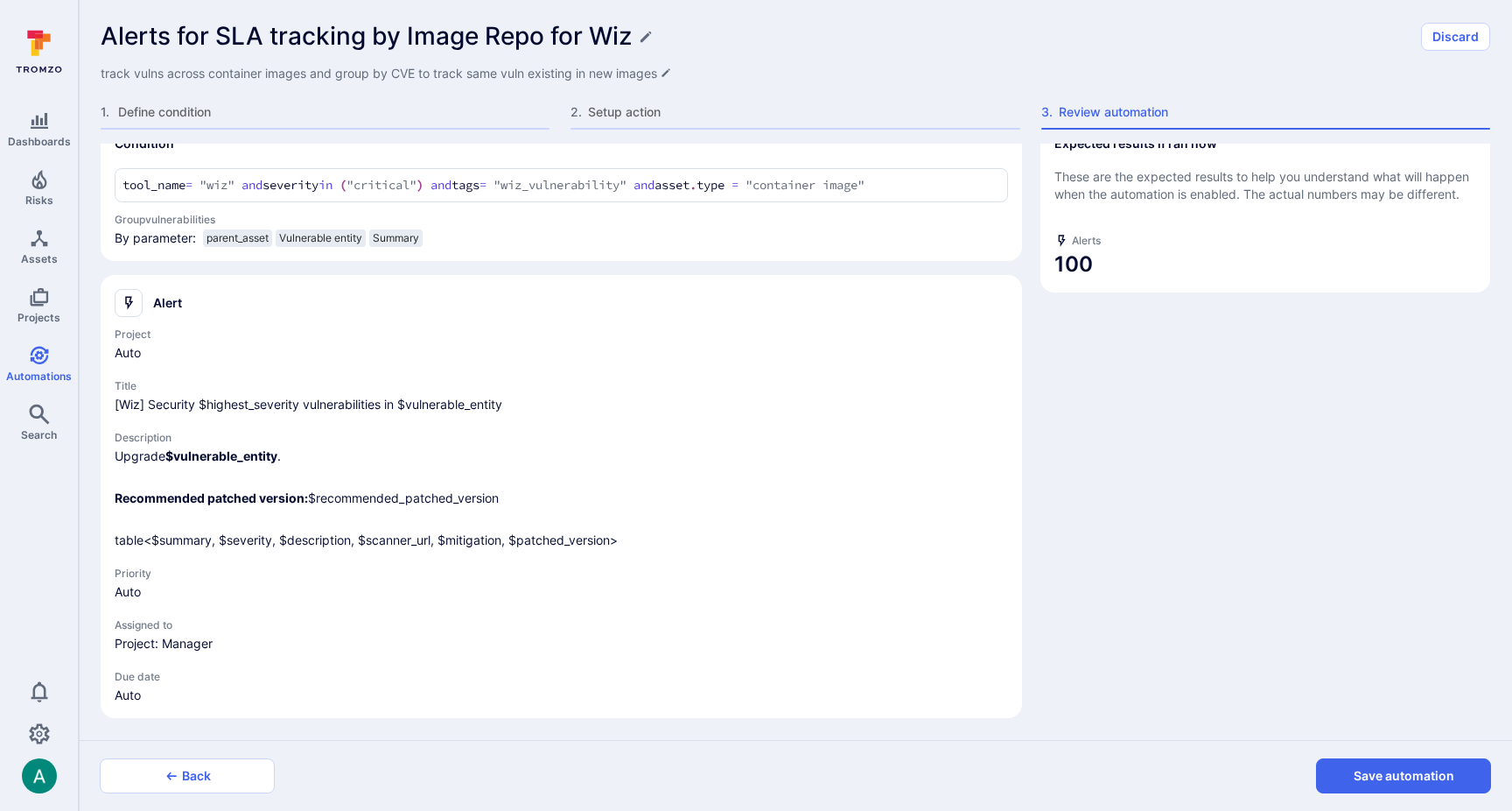
scroll to position [28, 0]
click at [1437, 781] on button "Save automation" at bounding box center [1403, 775] width 175 height 35
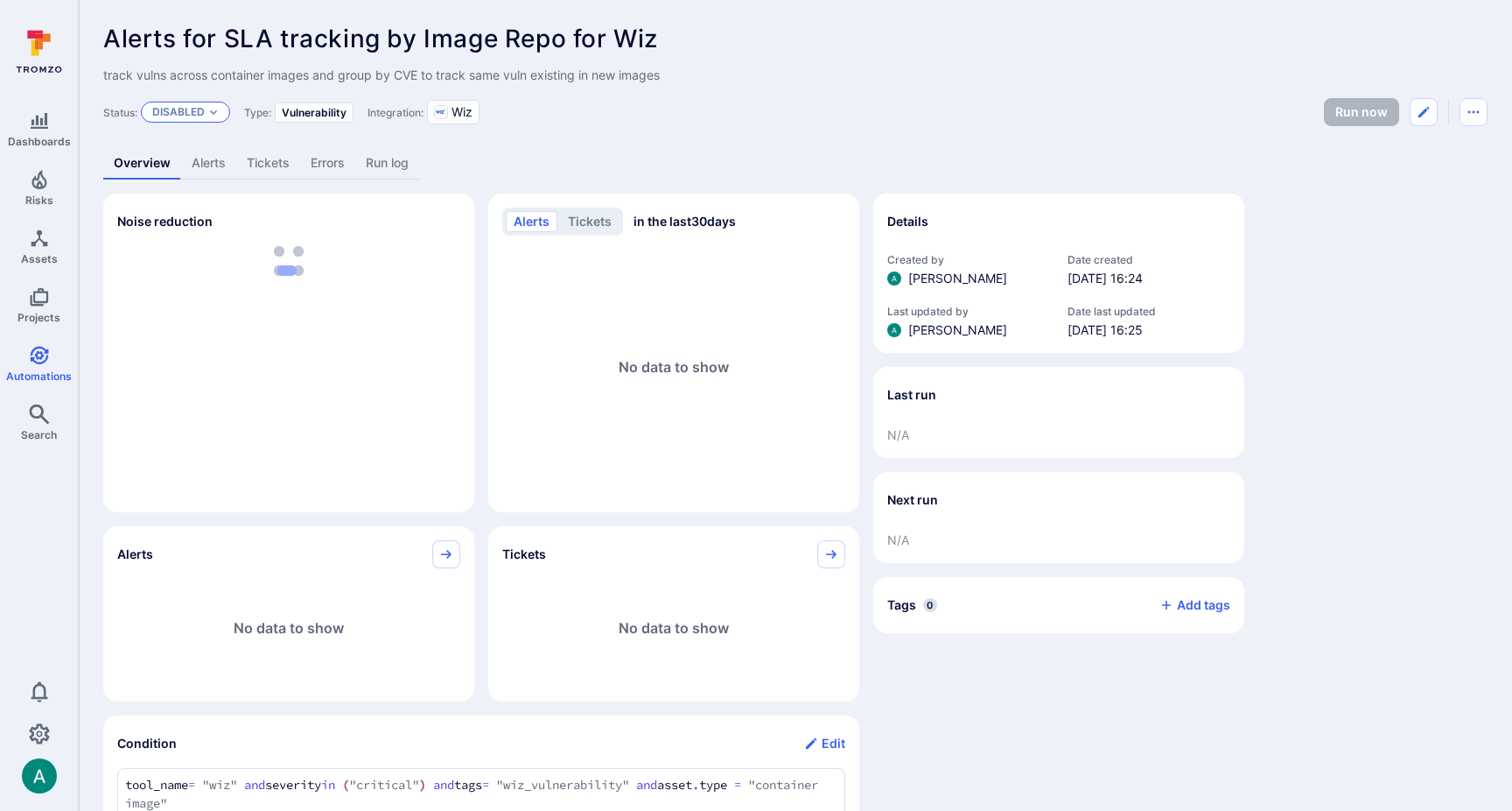
click at [178, 108] on p "Disabled" at bounding box center [179, 112] width 52 height 14
click at [205, 158] on span "Enabled" at bounding box center [181, 156] width 49 height 14
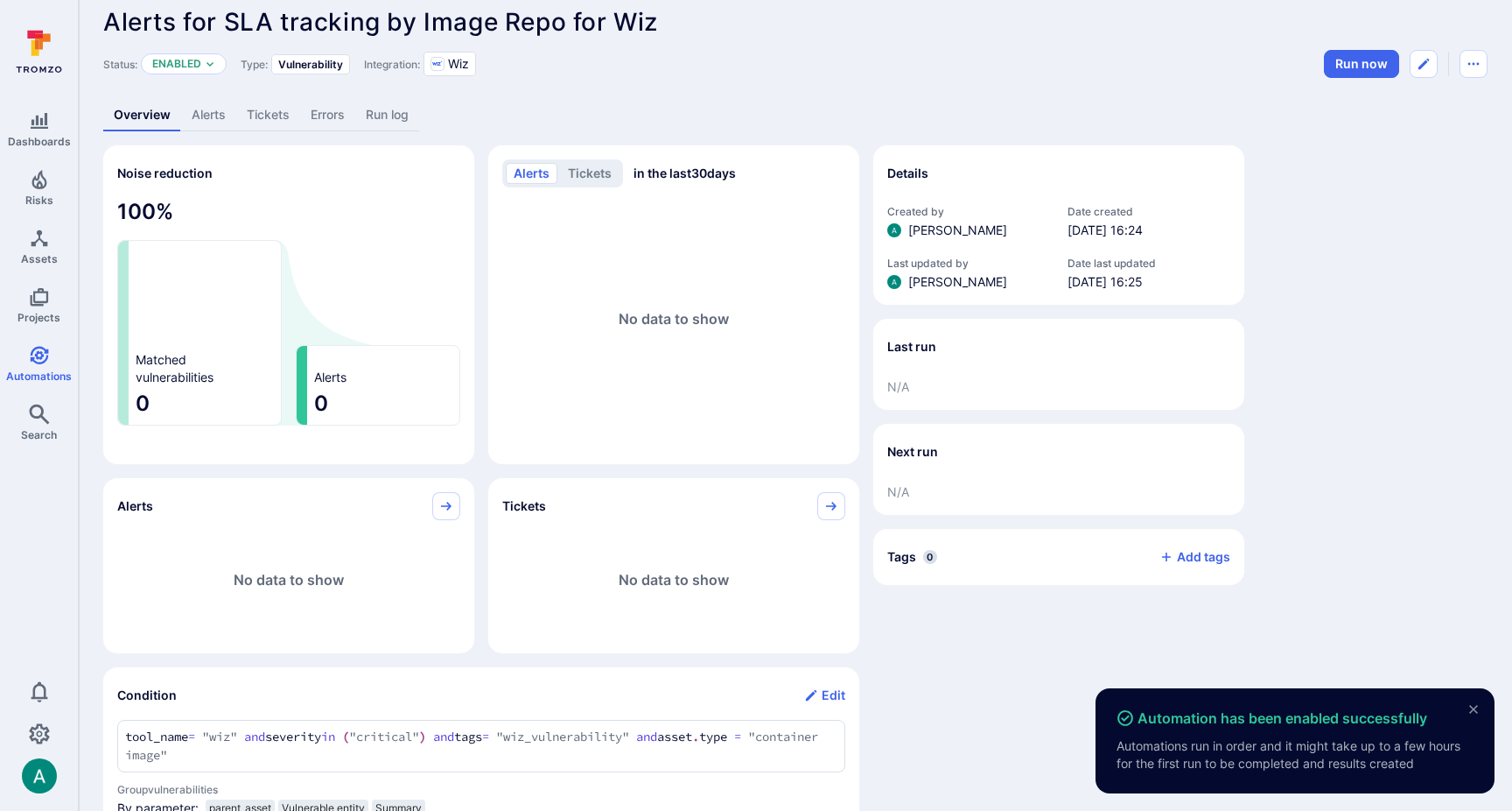
scroll to position [0, 0]
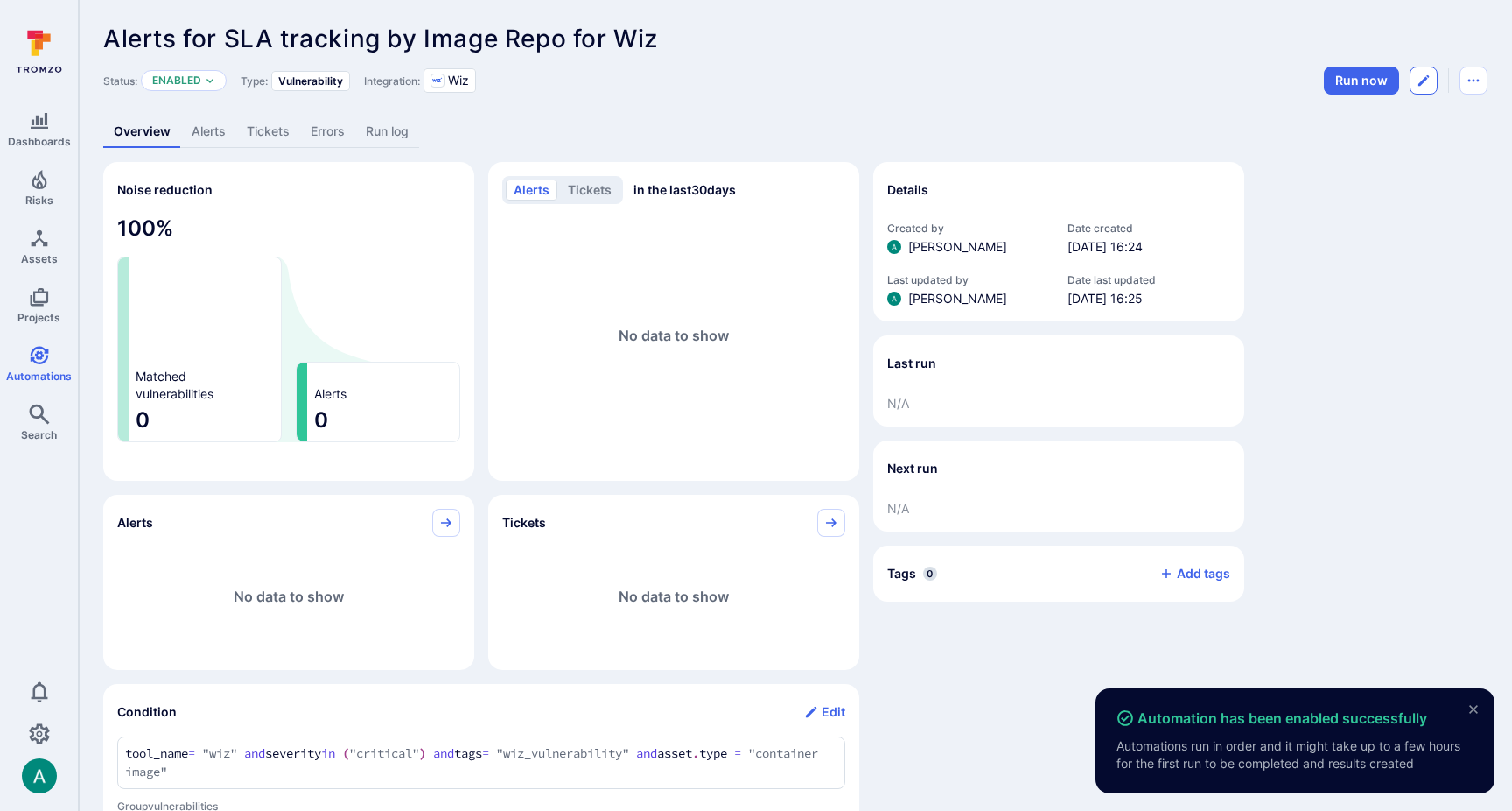
click at [1421, 78] on icon "Edit automation" at bounding box center [1424, 80] width 14 height 14
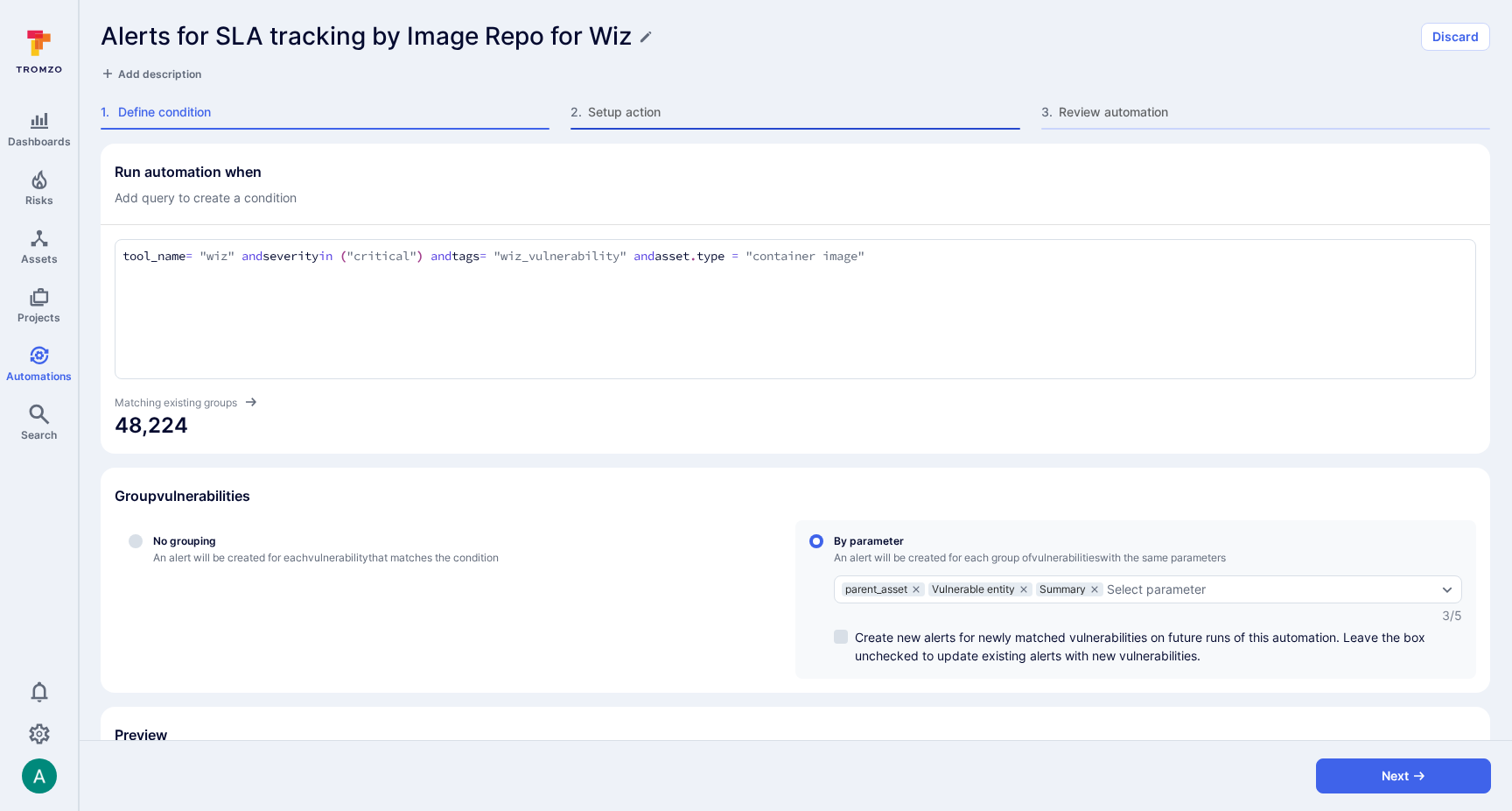
click at [655, 107] on span "Setup action" at bounding box center [804, 112] width 432 height 17
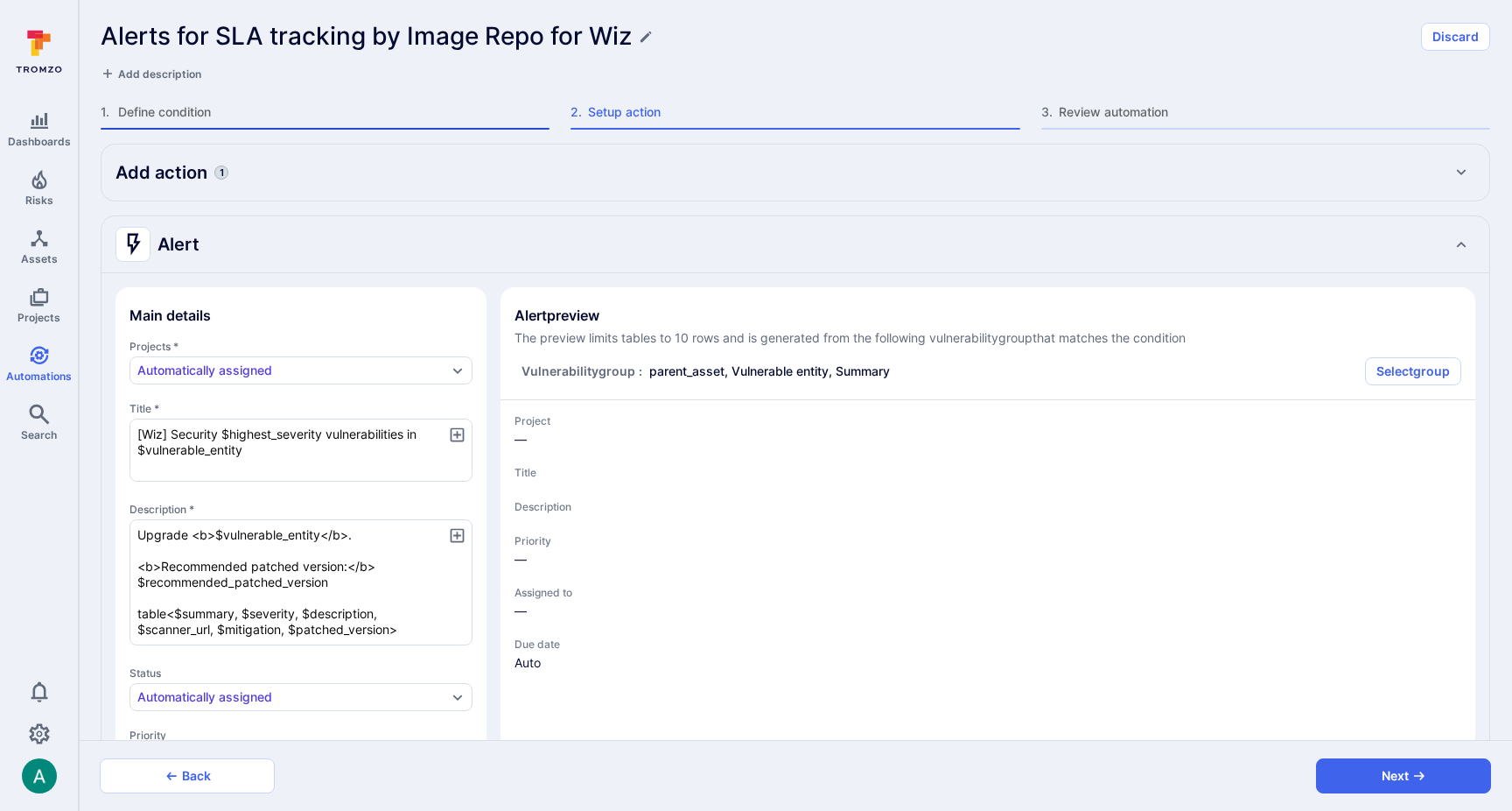
click at [264, 113] on span "Define condition" at bounding box center [333, 112] width 432 height 17
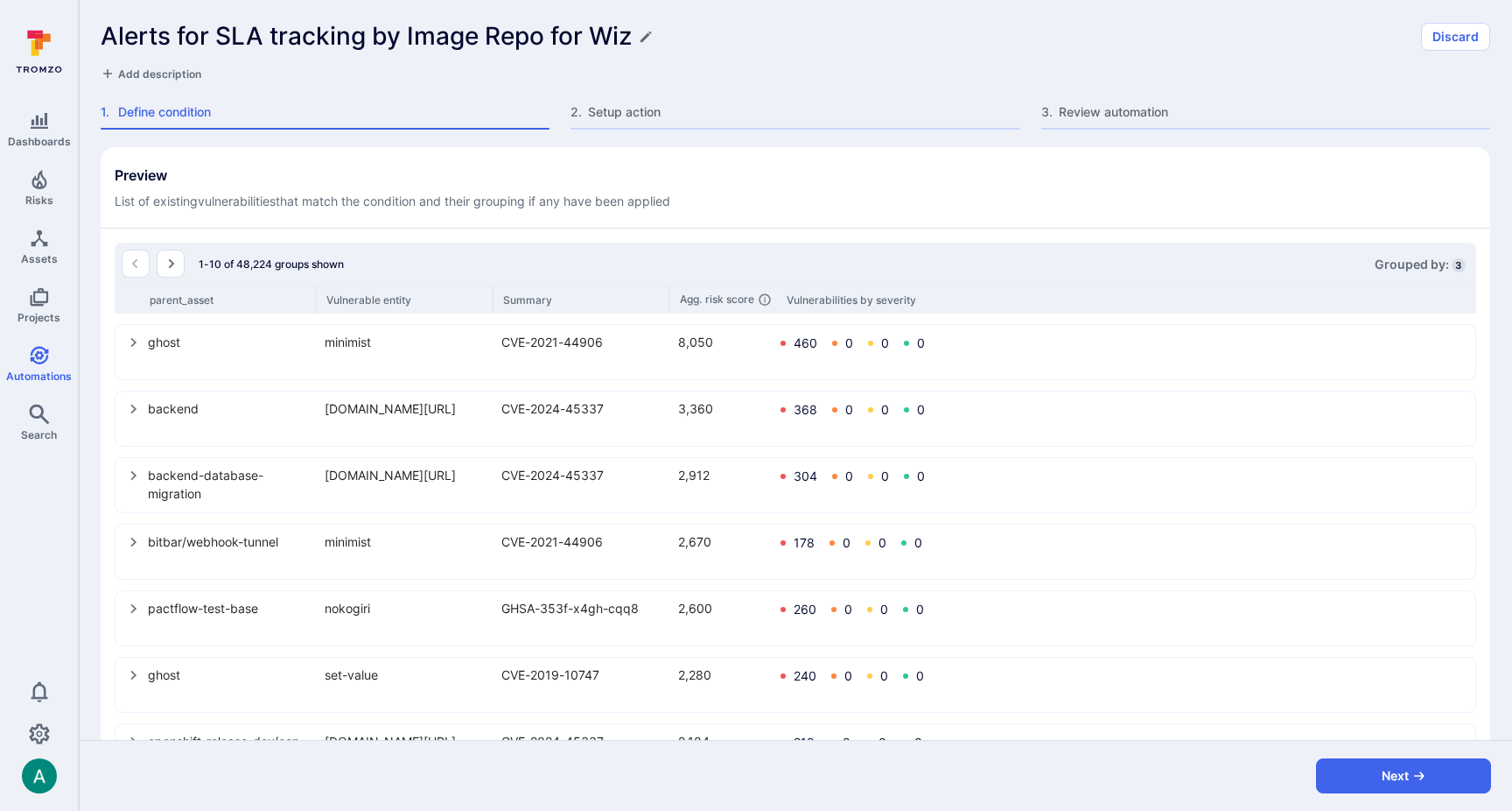
scroll to position [545, 0]
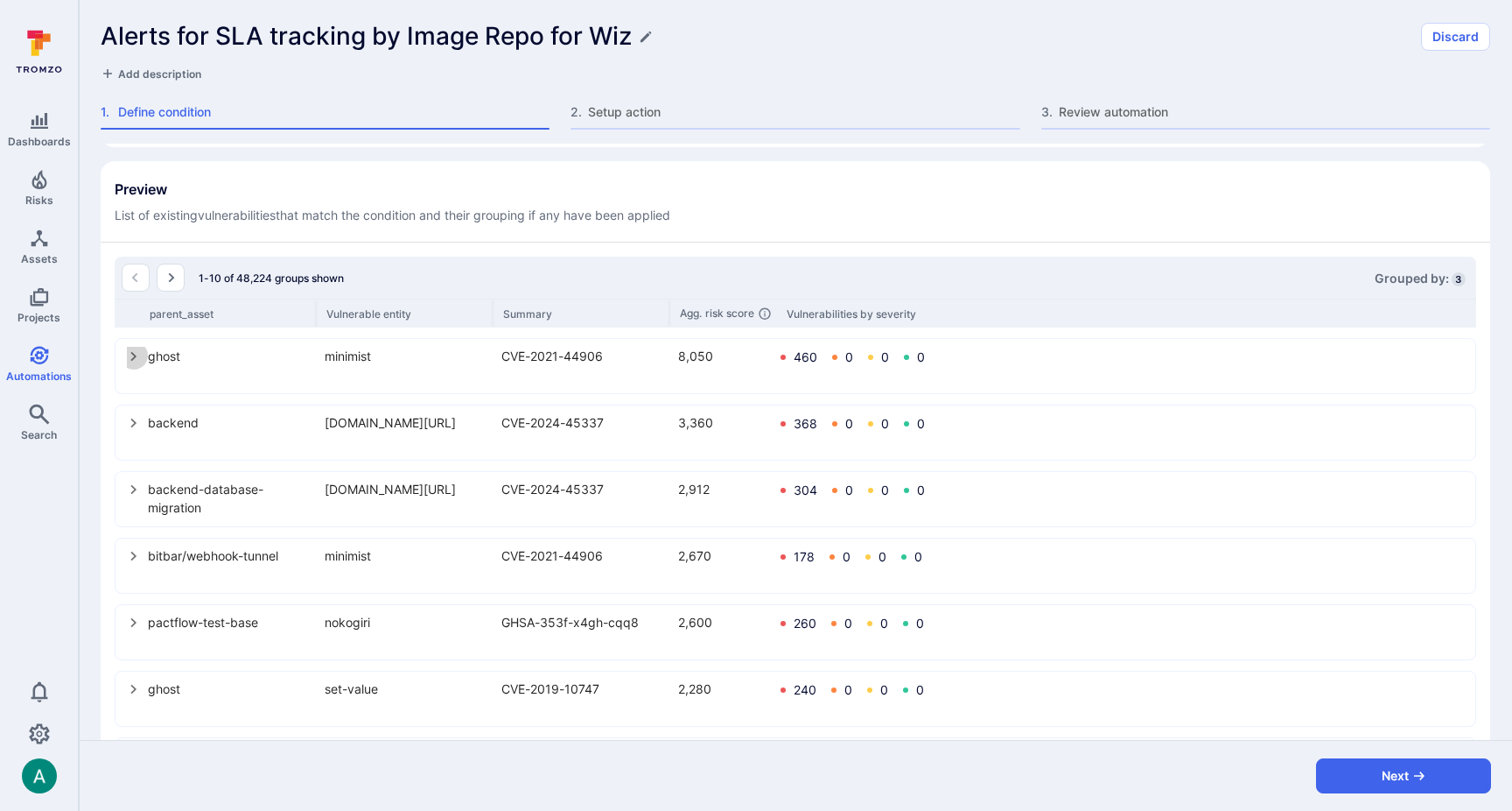
click at [128, 356] on icon "select group" at bounding box center [133, 356] width 14 height 14
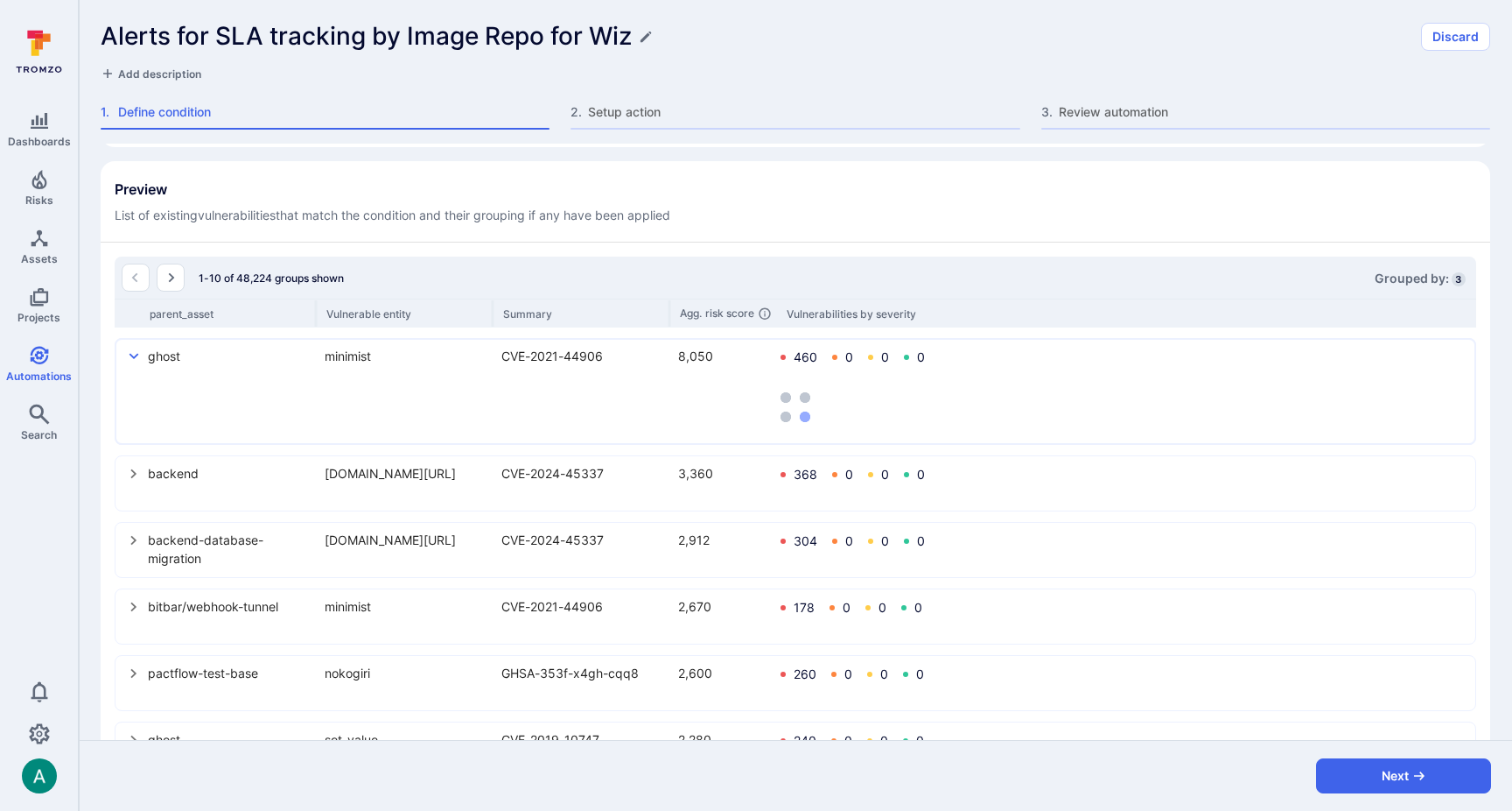
scroll to position [535, 0]
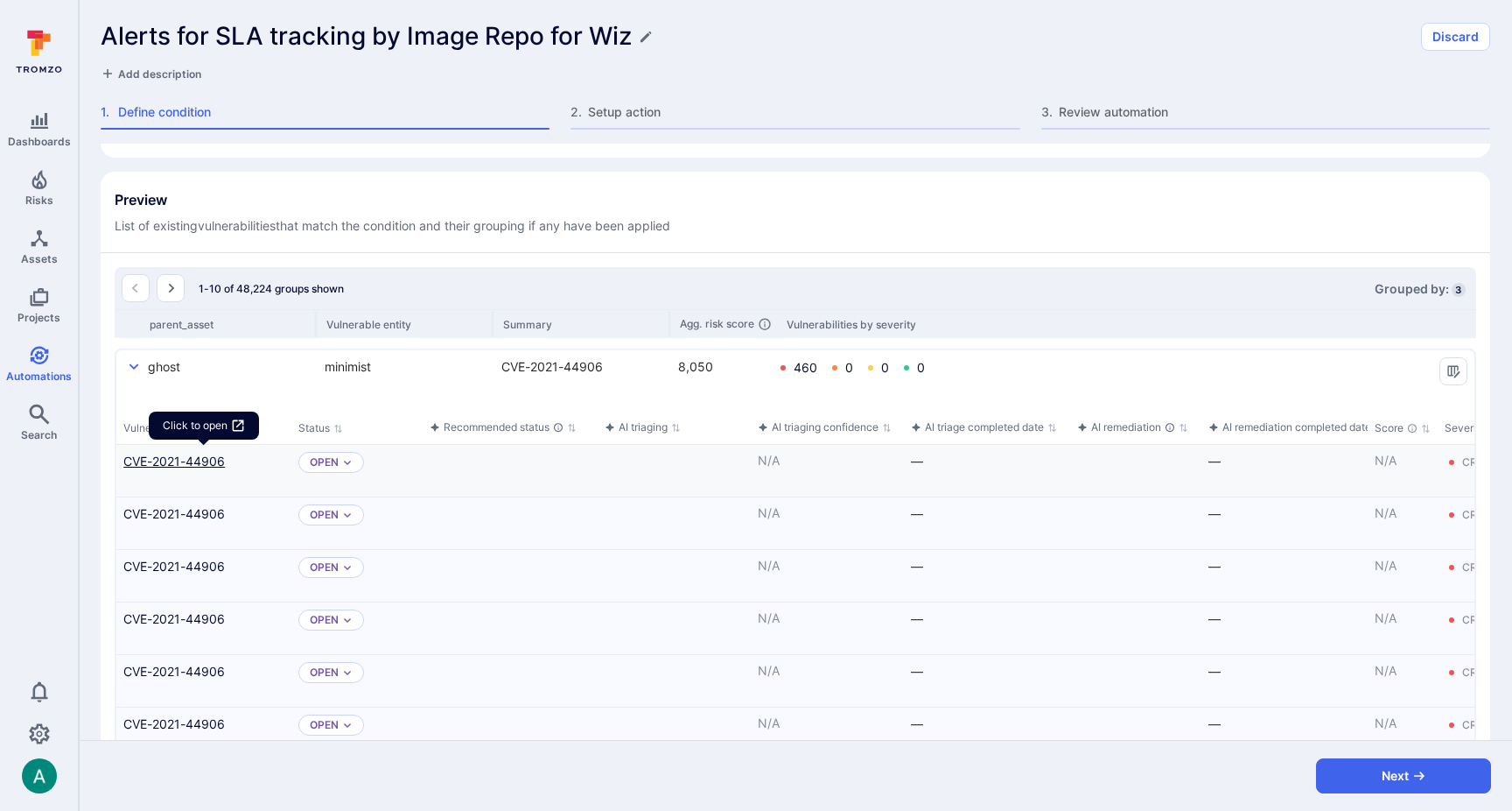
click at [184, 463] on link "CVE-2021-44906" at bounding box center [204, 460] width 161 height 18
